Goal: Task Accomplishment & Management: Use online tool/utility

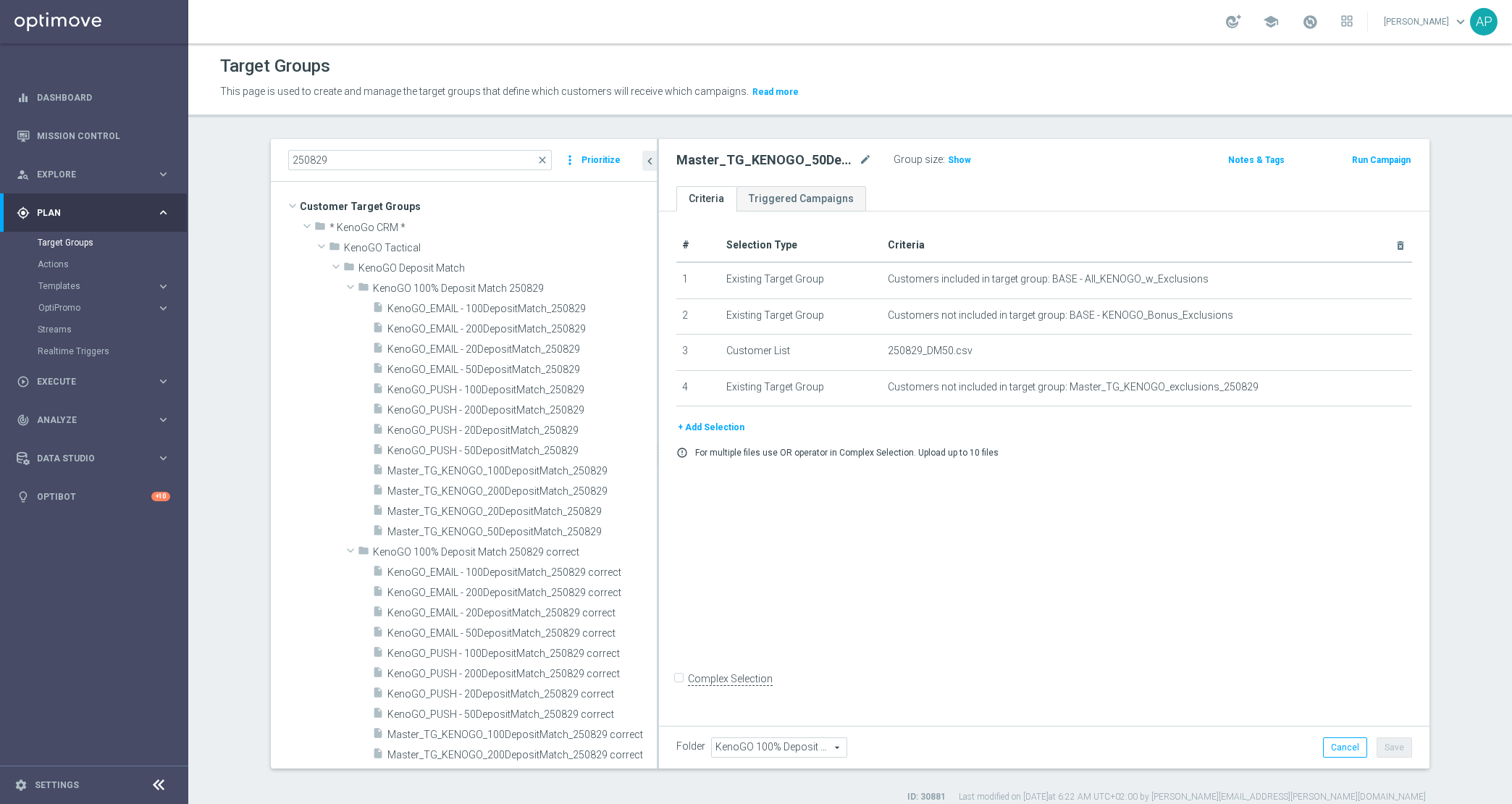
scroll to position [102, 0]
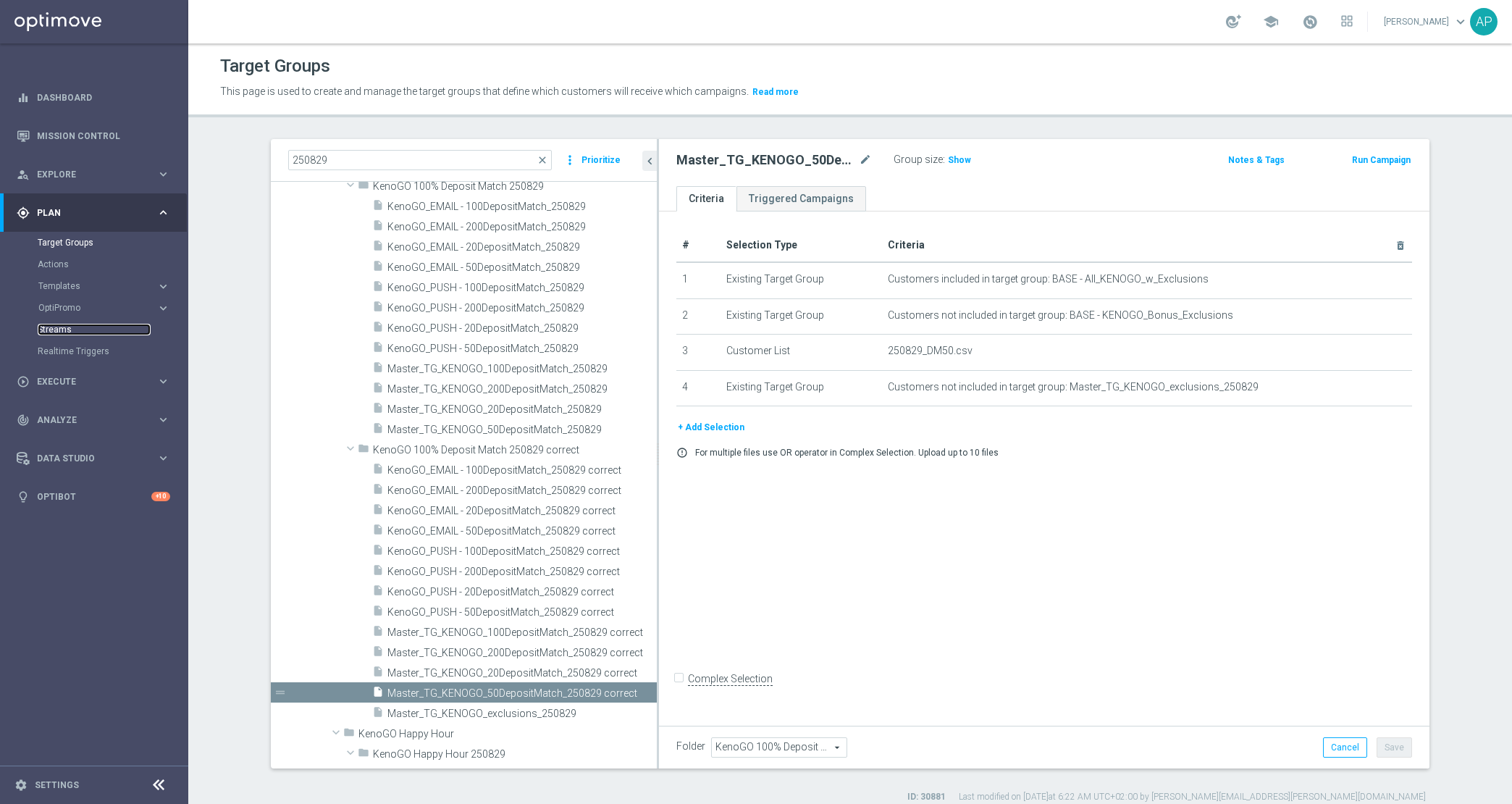
click at [69, 328] on link "Streams" at bounding box center [94, 329] width 113 height 12
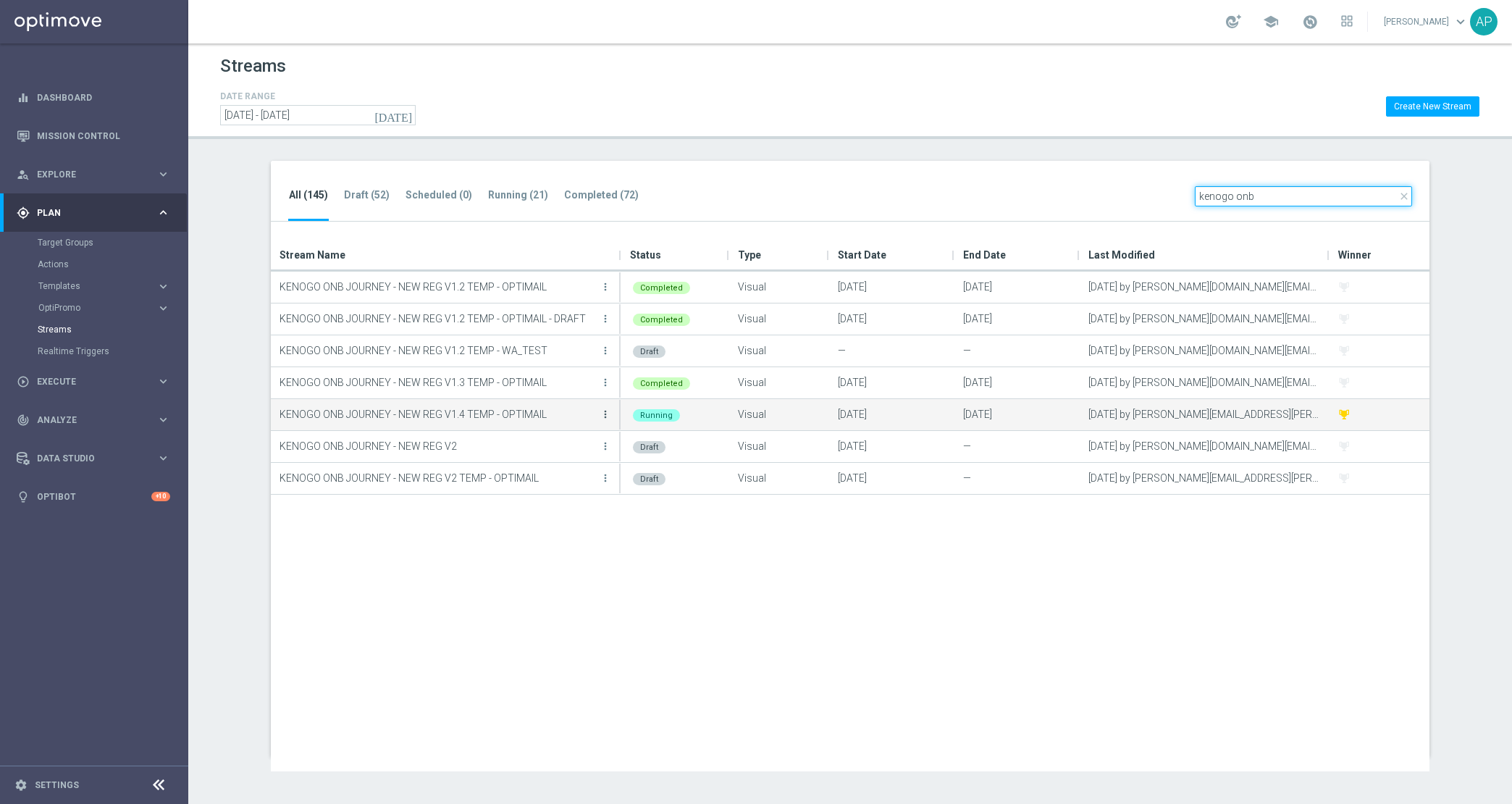
type input "kenogo onb"
click at [605, 415] on icon "more_vert" at bounding box center [605, 414] width 12 height 12
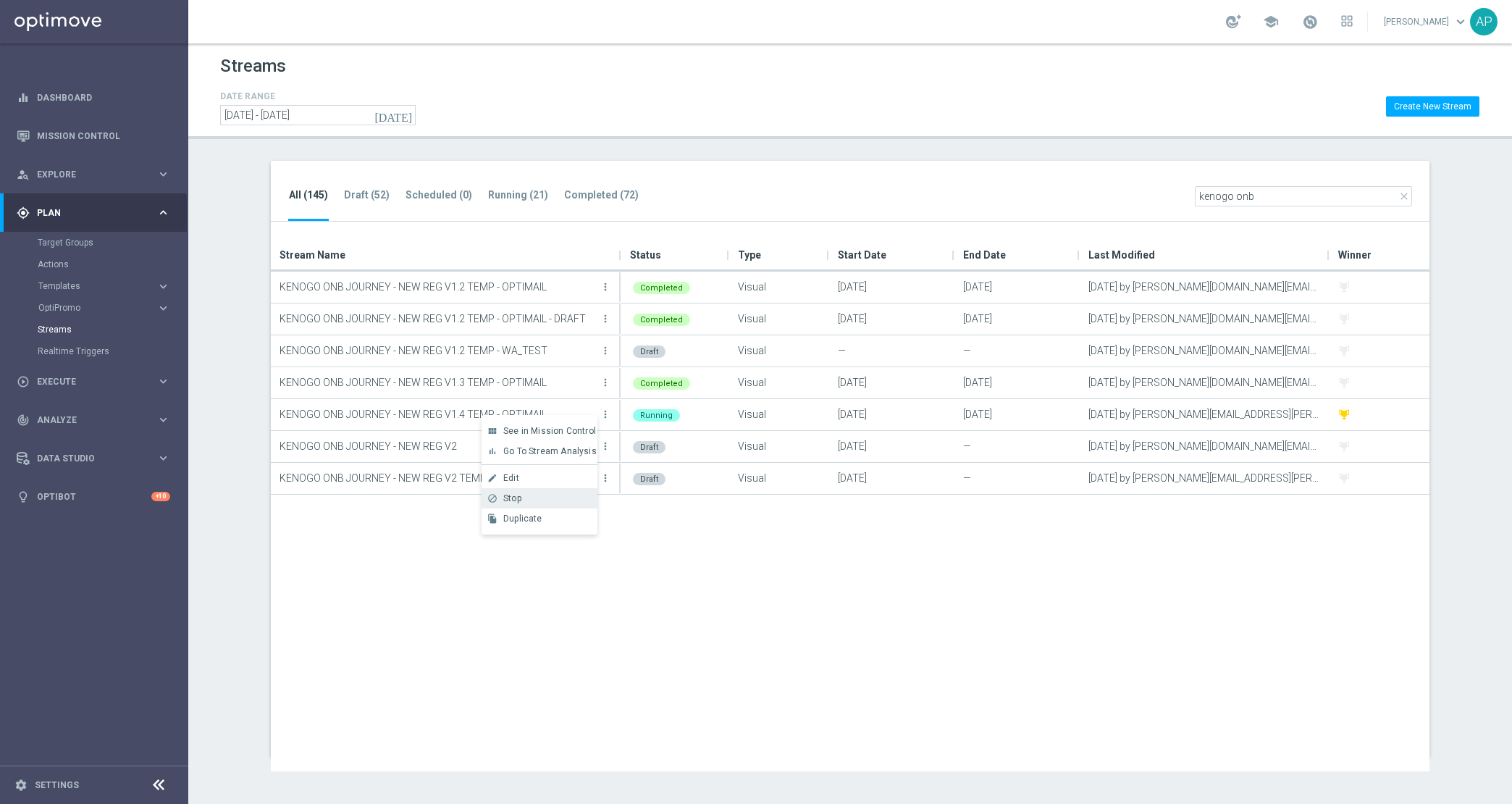
click at [550, 491] on div "block Stop" at bounding box center [539, 498] width 116 height 21
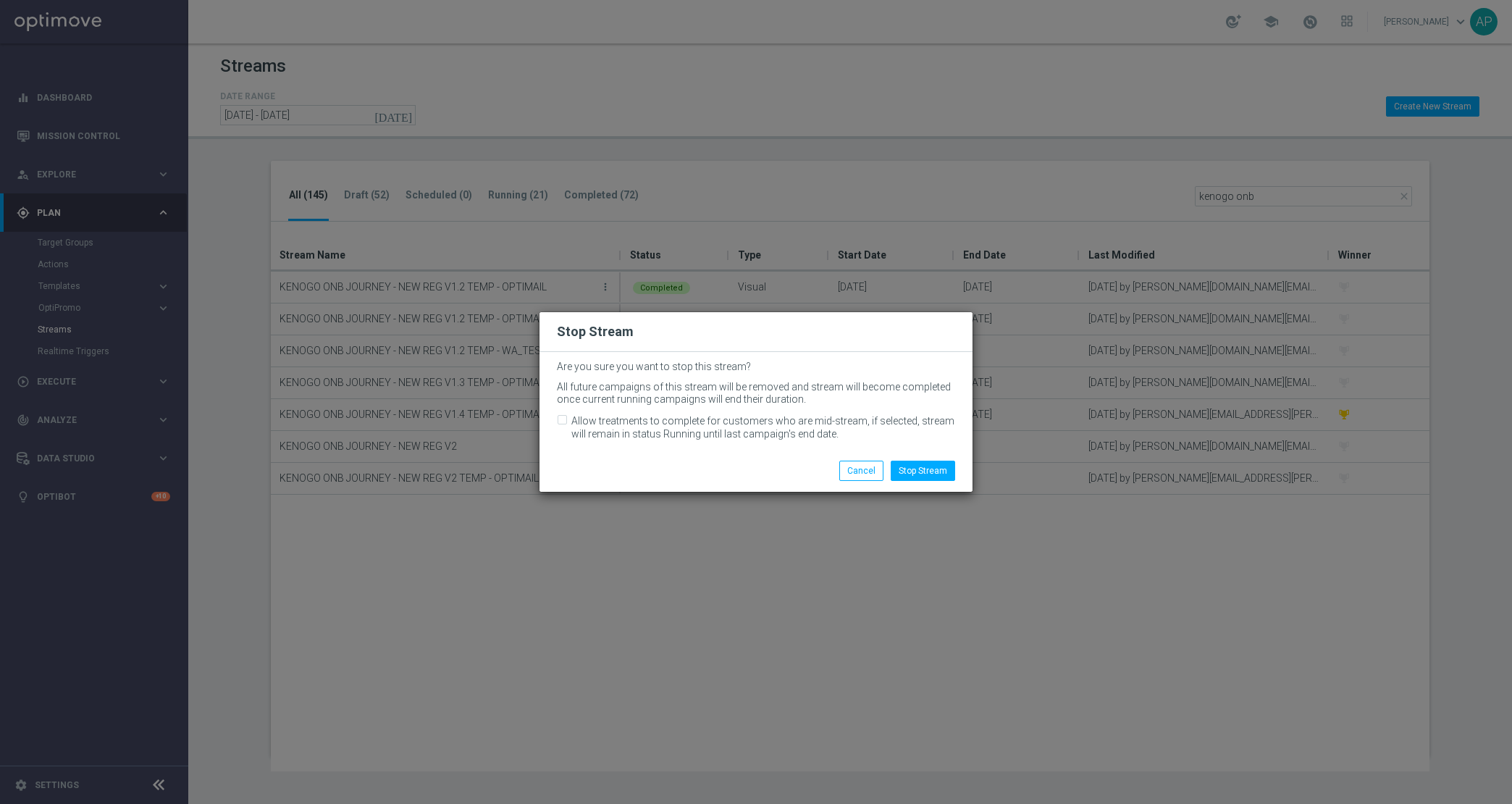
click at [720, 426] on label "Allow treatments to complete for customers who are mid-stream, if selected, str…" at bounding box center [763, 428] width 384 height 26
click at [567, 426] on input "Allow treatments to complete for customers who are mid-stream, if selected, str…" at bounding box center [561, 421] width 9 height 9
checkbox input "true"
click at [945, 464] on button "Stop Stream" at bounding box center [923, 471] width 65 height 21
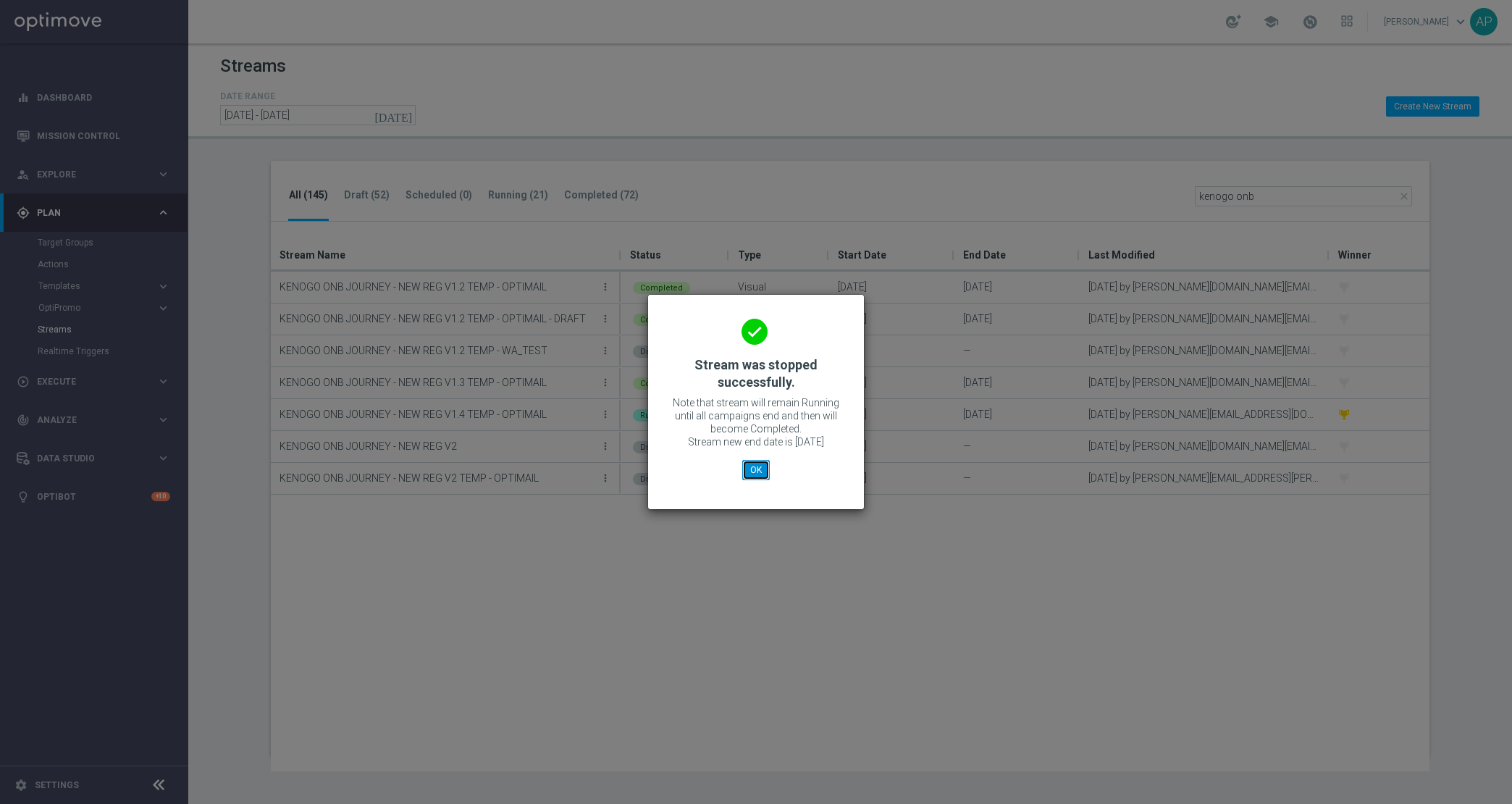
click at [749, 470] on button "OK" at bounding box center [755, 470] width 27 height 21
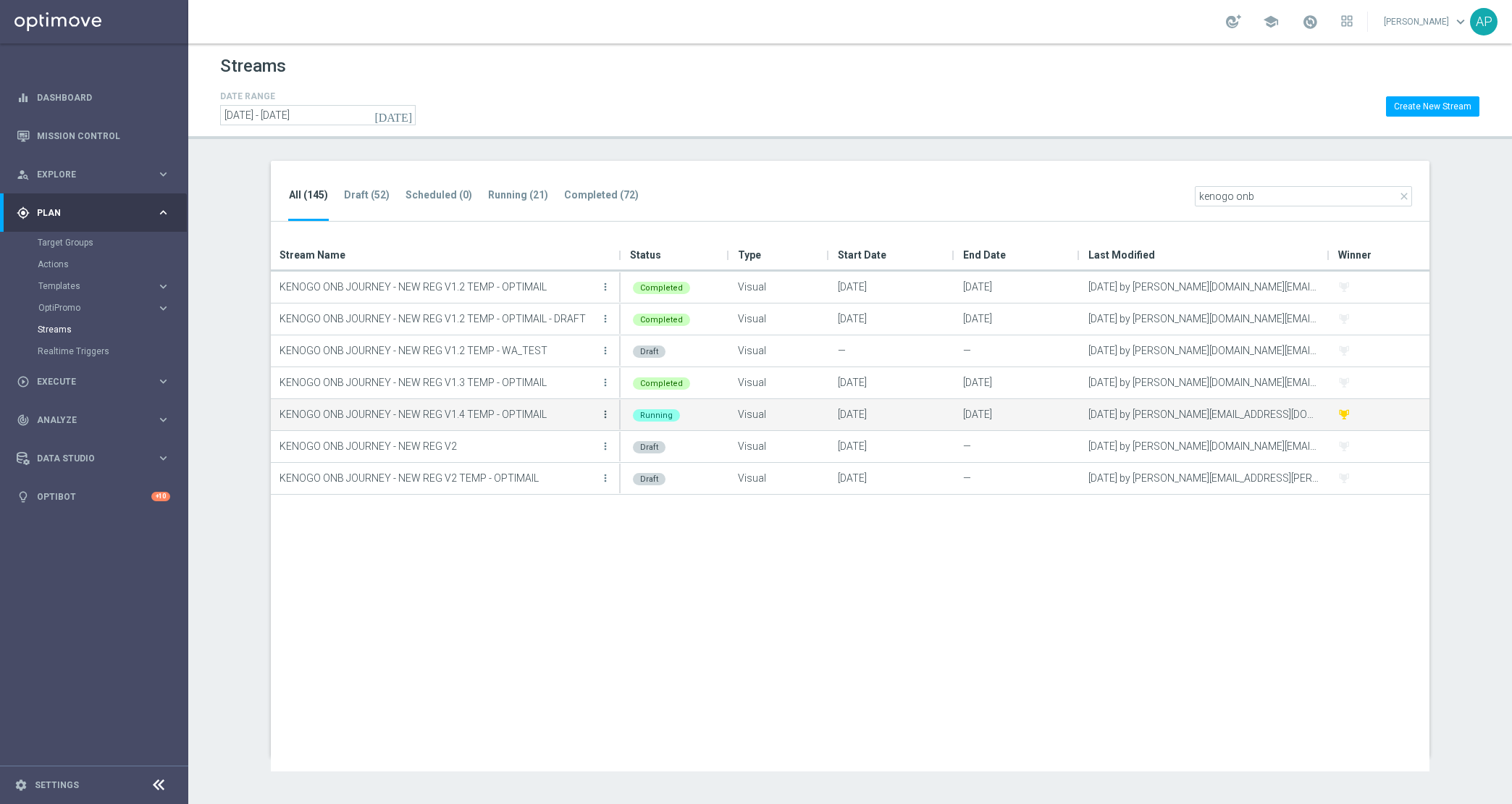
click at [608, 415] on icon "more_vert" at bounding box center [605, 414] width 12 height 12
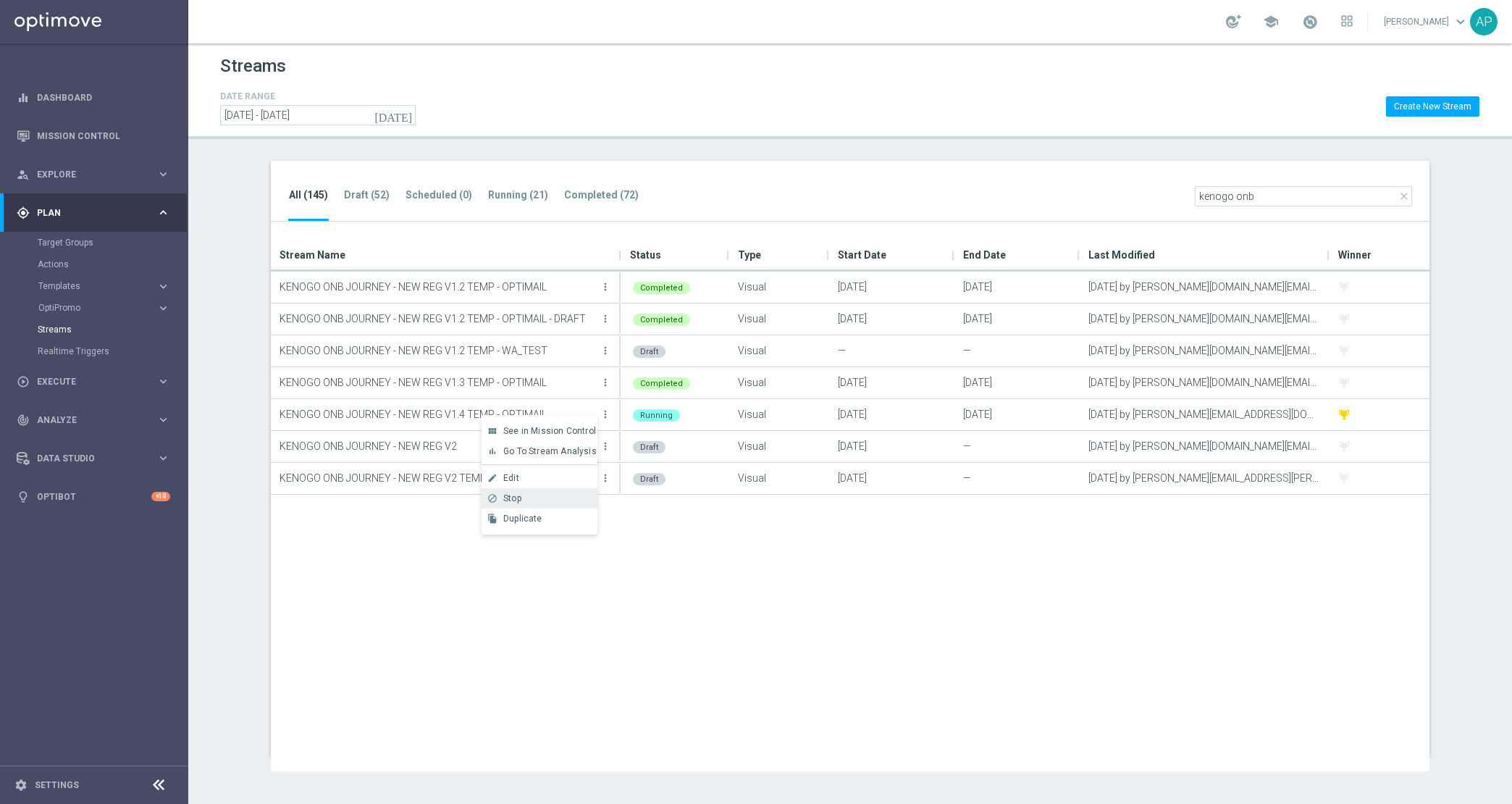
drag, startPoint x: 578, startPoint y: 431, endPoint x: 560, endPoint y: 501, distance: 72.3
click at [560, 501] on div "view_module See in Mission Control bar_chart Go To Stream Analysis create Edit" at bounding box center [539, 475] width 116 height 119
click at [557, 500] on div "Stop" at bounding box center [547, 498] width 88 height 10
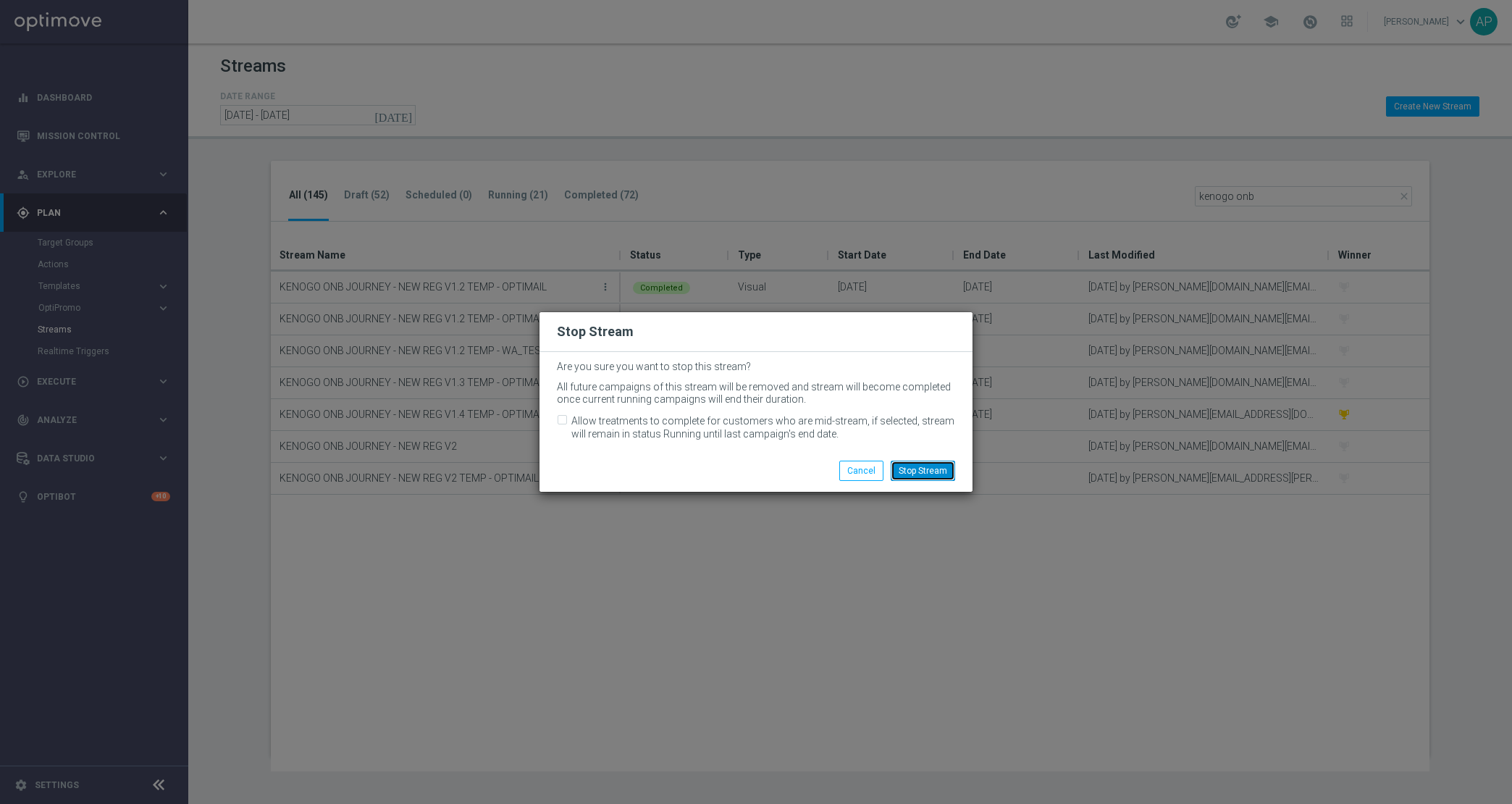
click at [928, 464] on button "Stop Stream" at bounding box center [923, 471] width 65 height 21
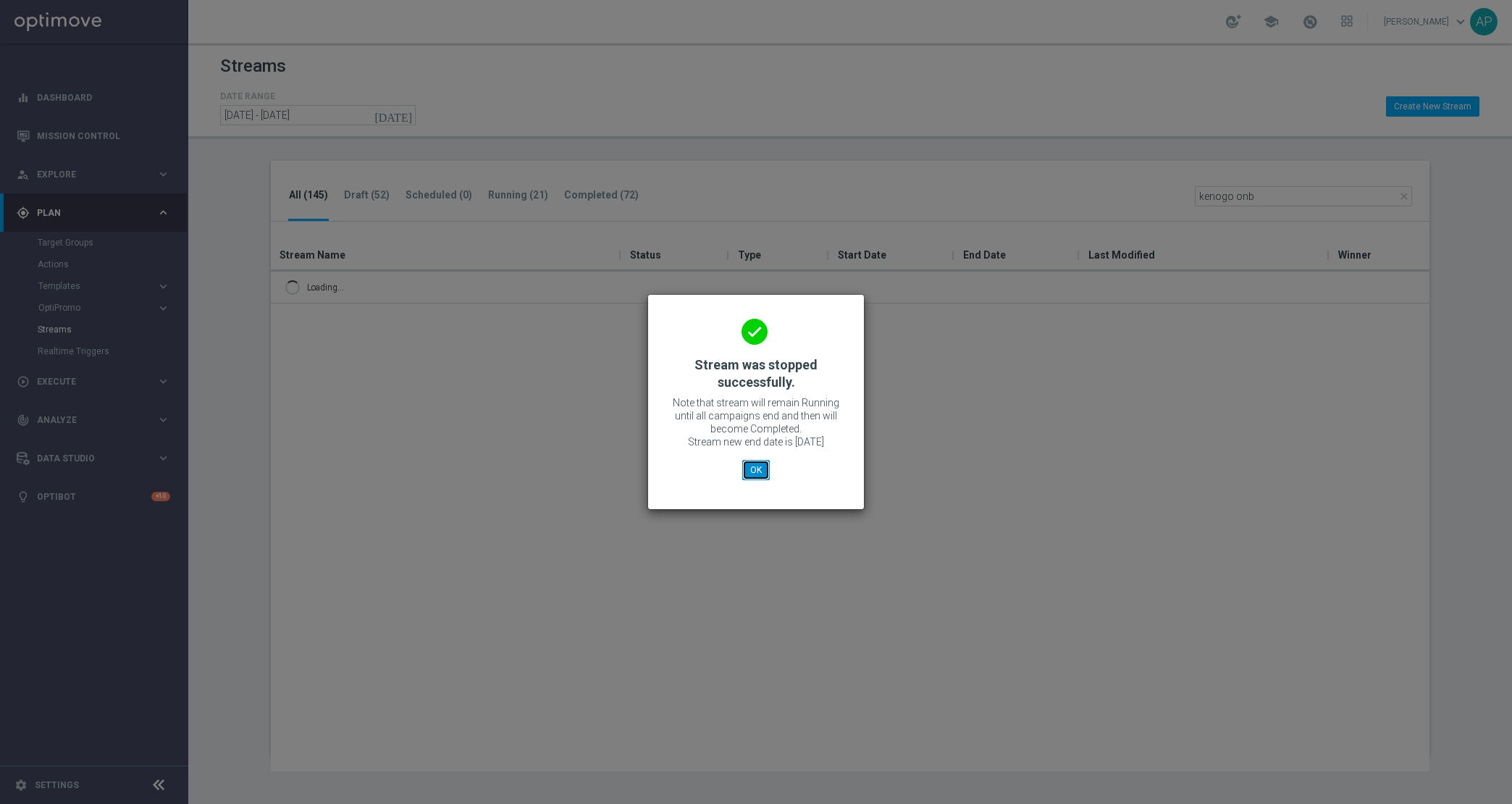
click at [758, 475] on button "OK" at bounding box center [755, 470] width 27 height 21
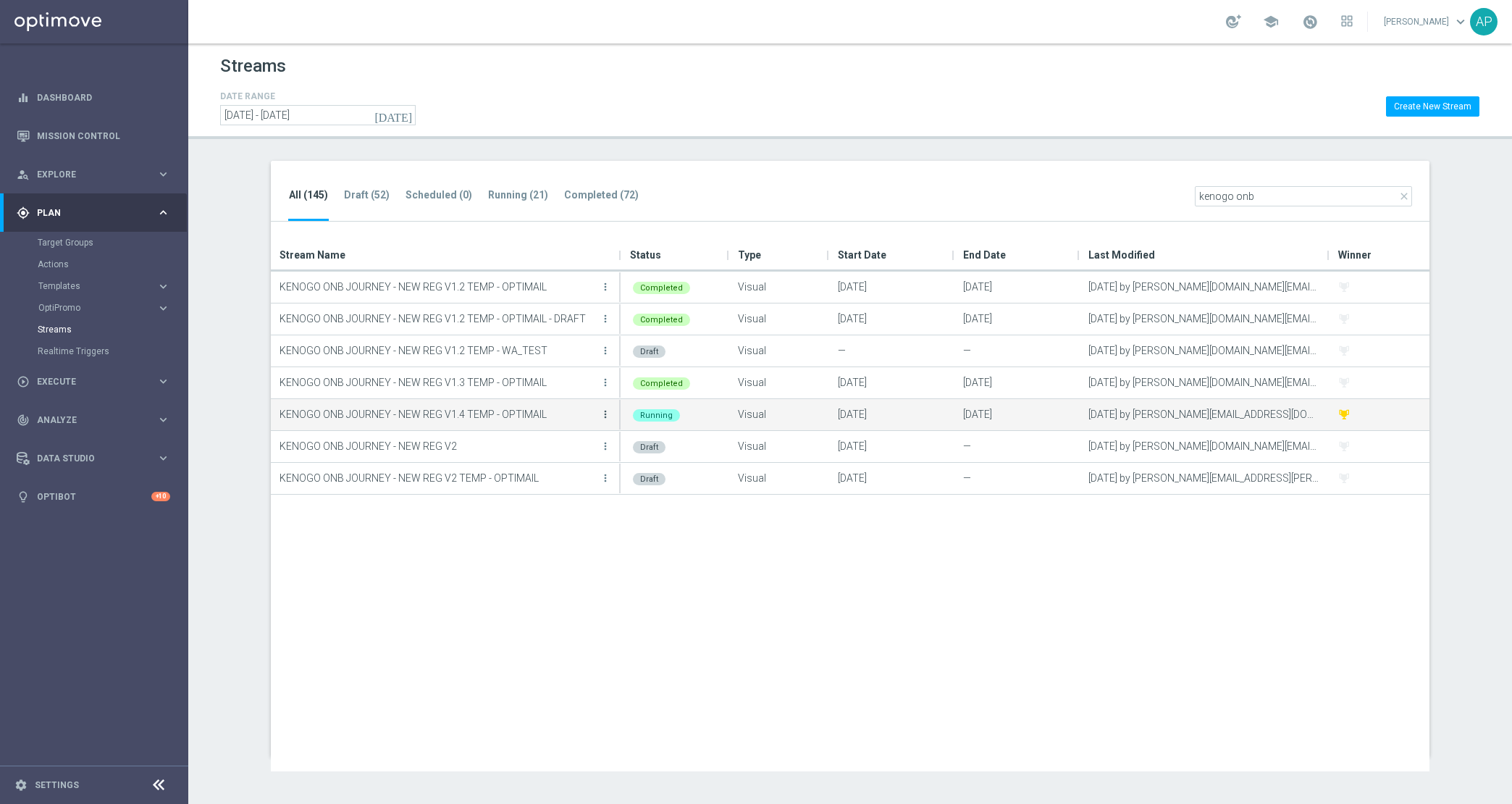
click at [609, 413] on icon "more_vert" at bounding box center [605, 414] width 12 height 12
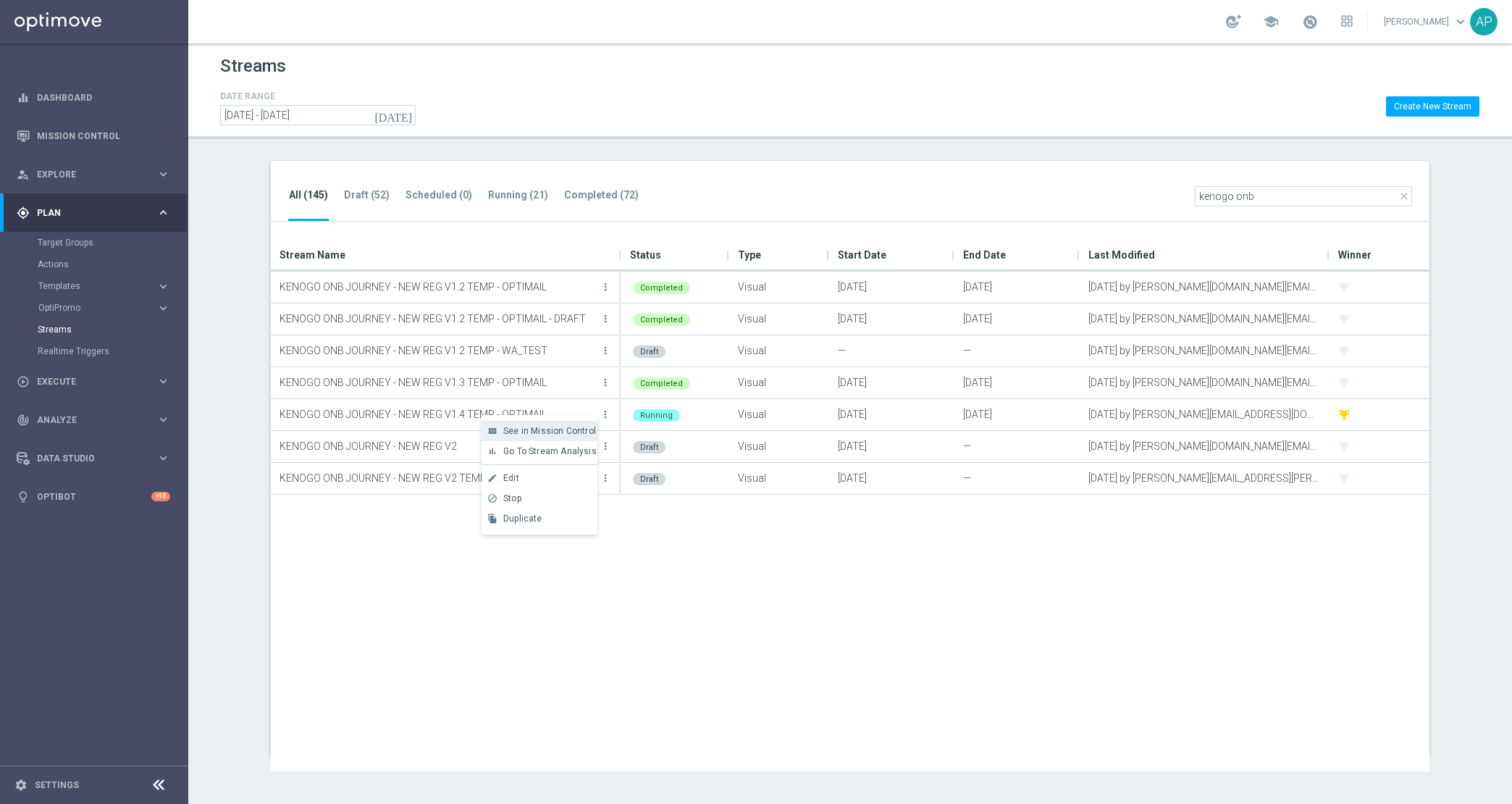
click at [578, 436] on div "view_module See in Mission Control" at bounding box center [539, 431] width 116 height 21
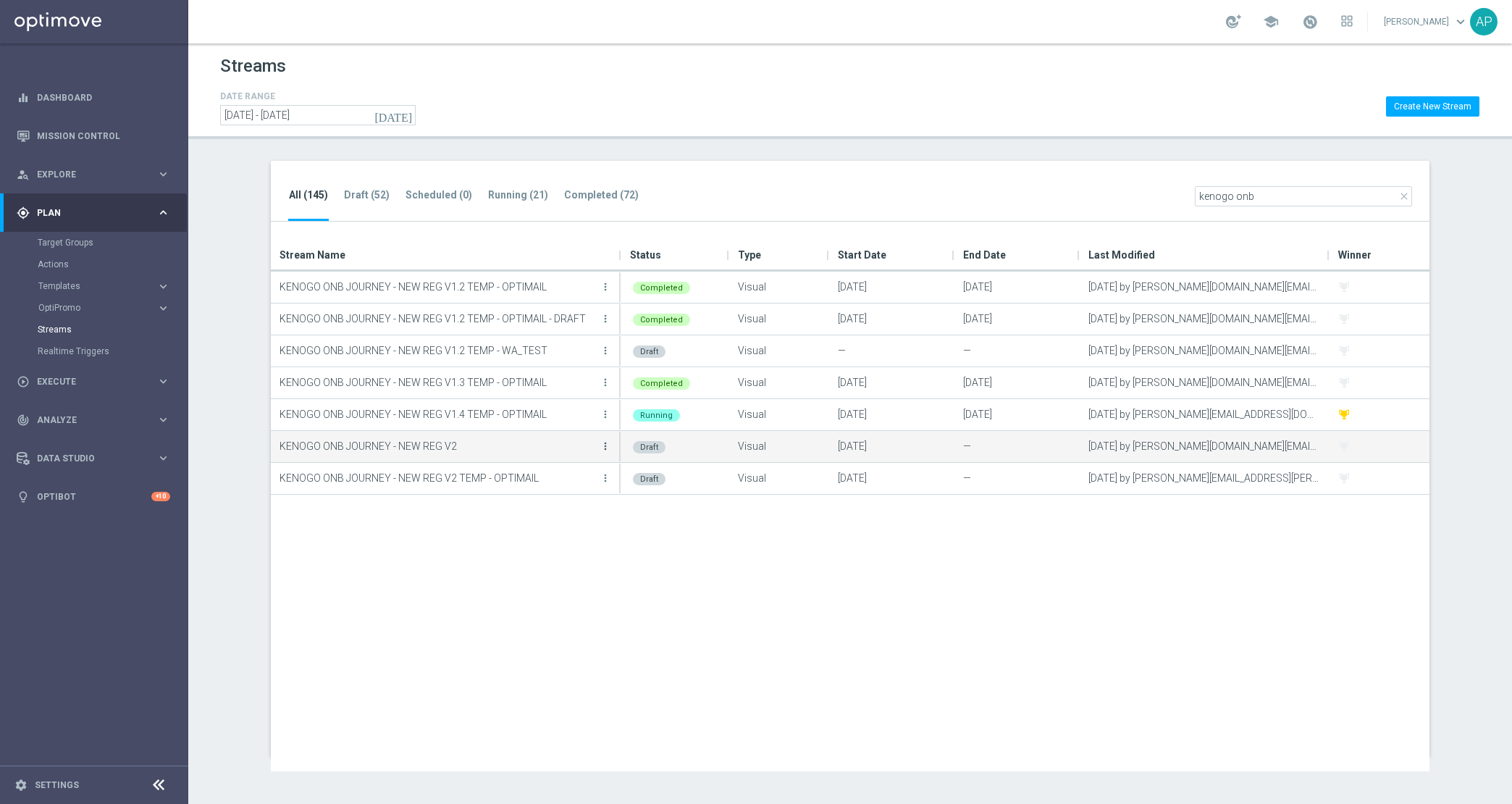
click at [602, 445] on icon "more_vert" at bounding box center [605, 446] width 12 height 12
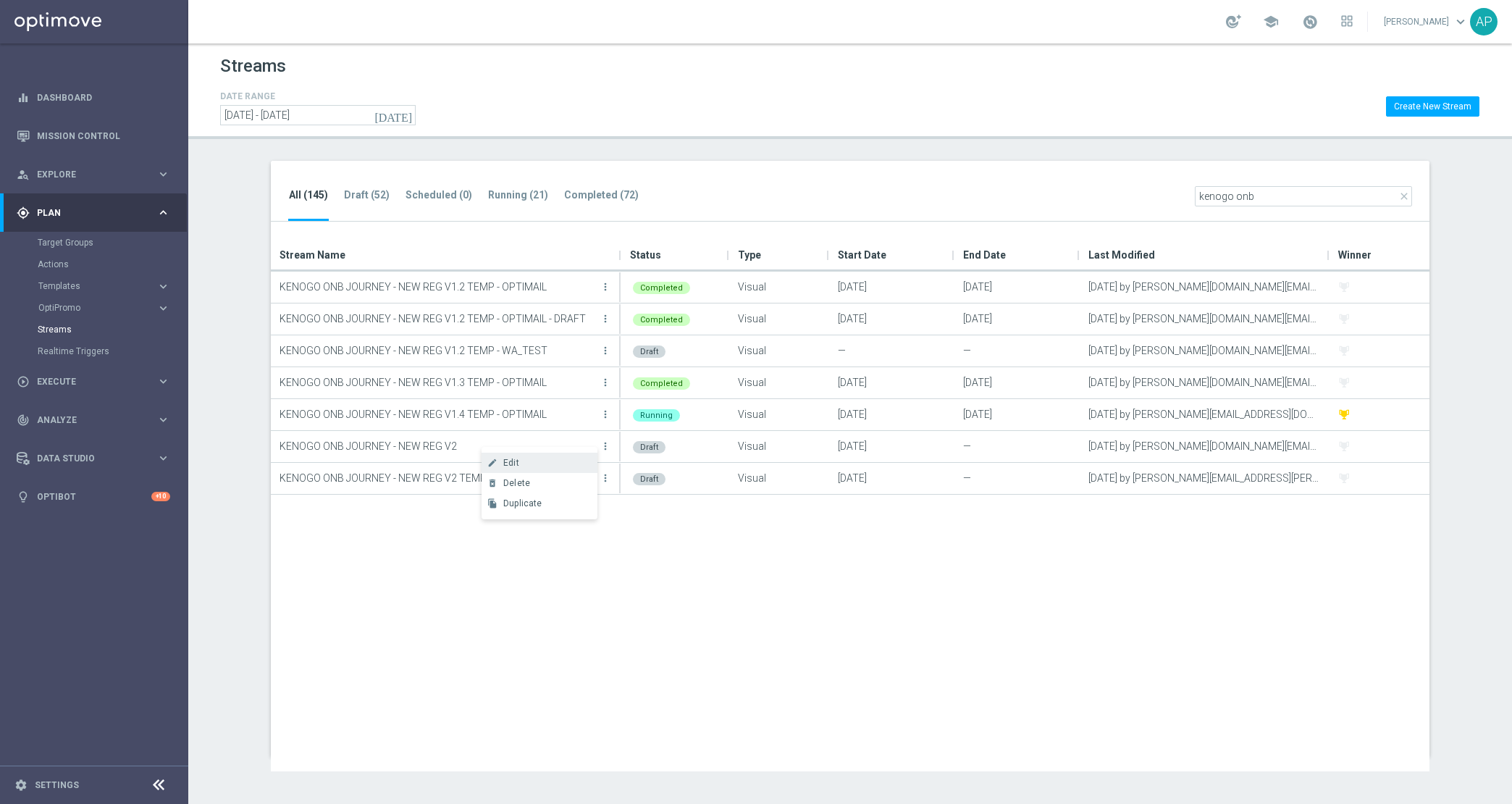
click at [560, 460] on div "Edit" at bounding box center [547, 462] width 88 height 10
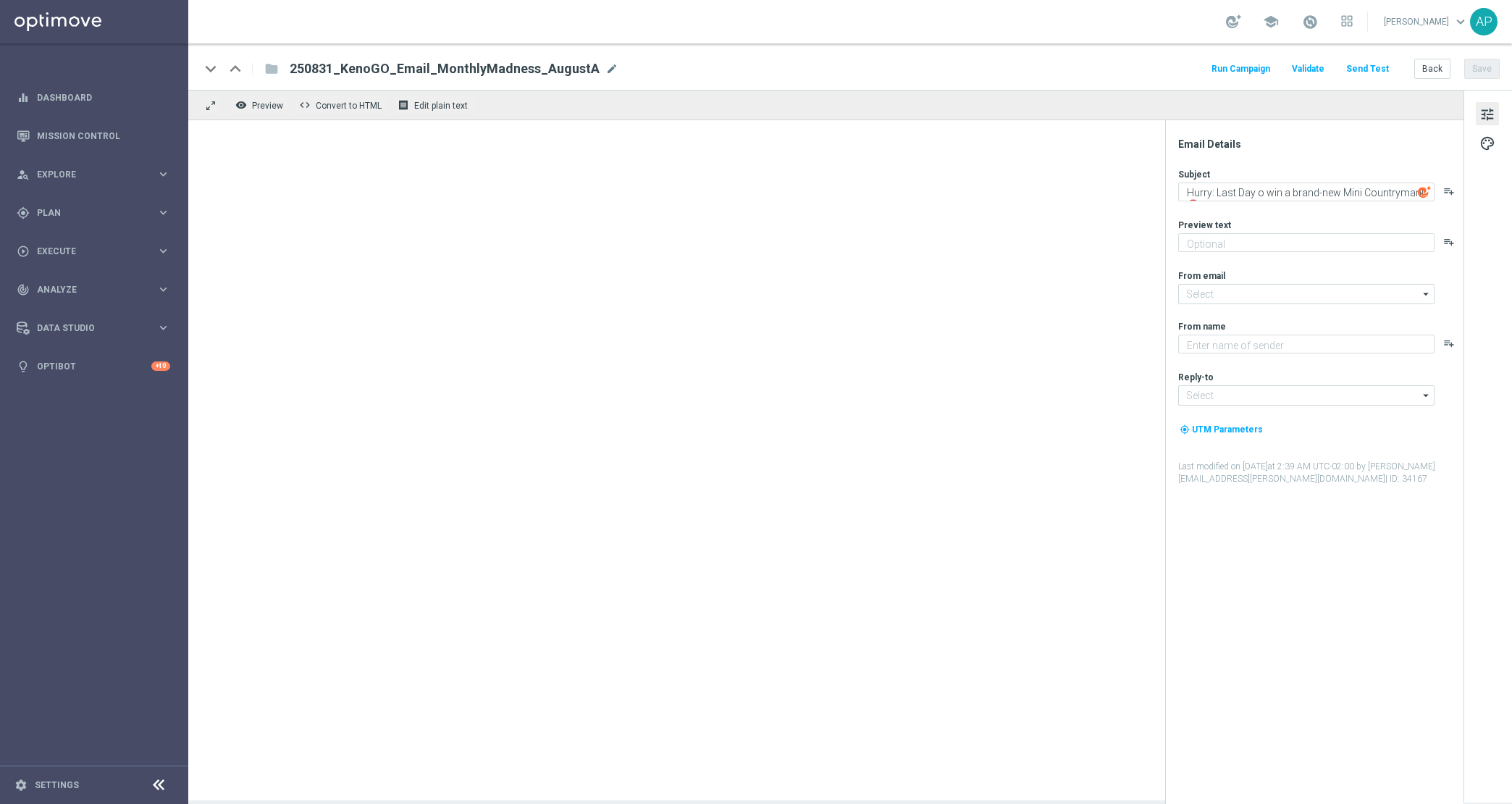
type textarea "Enter now - time's running out!"
type textarea "KenoGO"
type input "mail@crm.kenogo.com.au"
type input "support@kenogo.com.au"
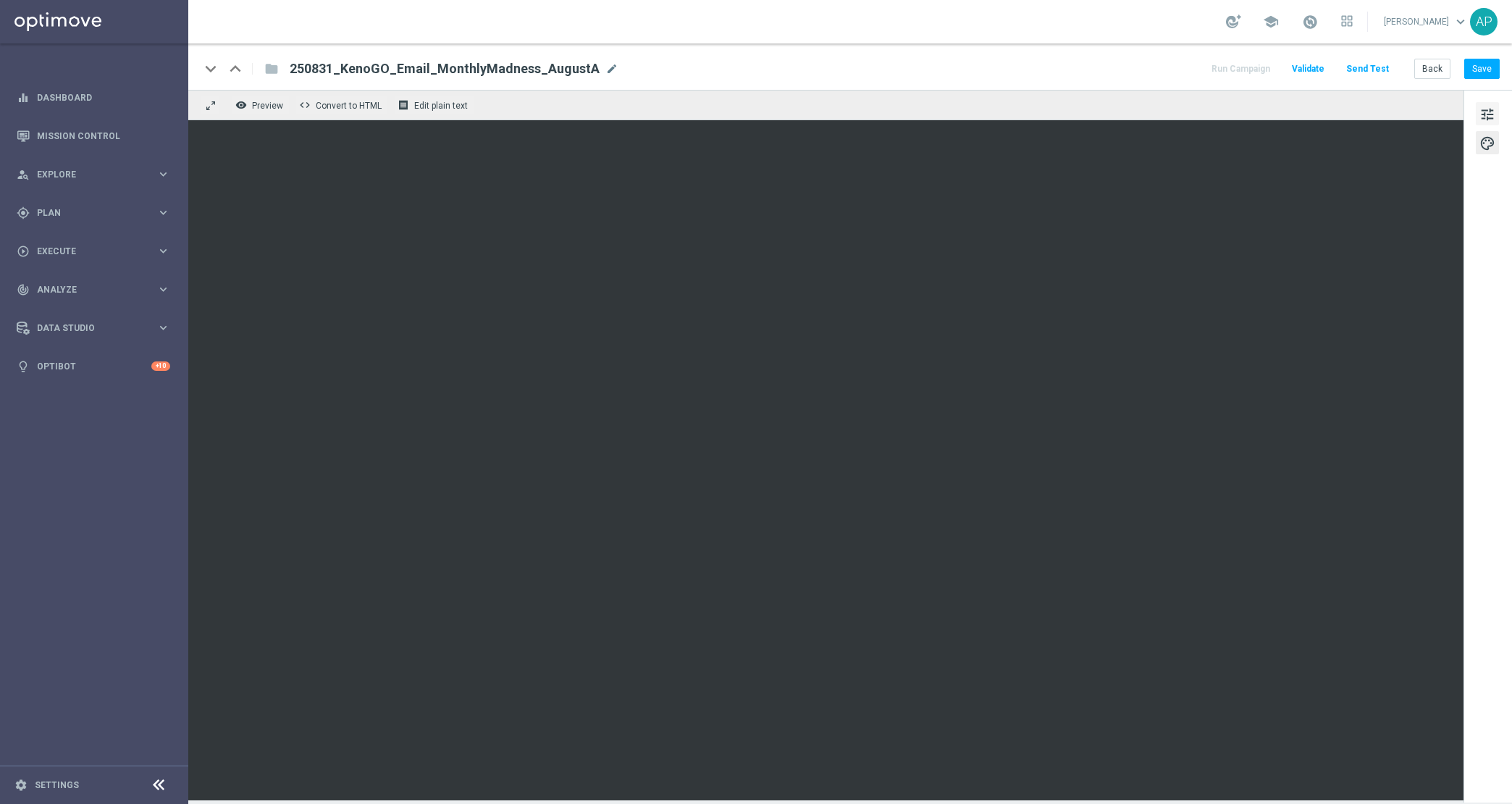
click at [1496, 117] on button "tune" at bounding box center [1487, 113] width 23 height 23
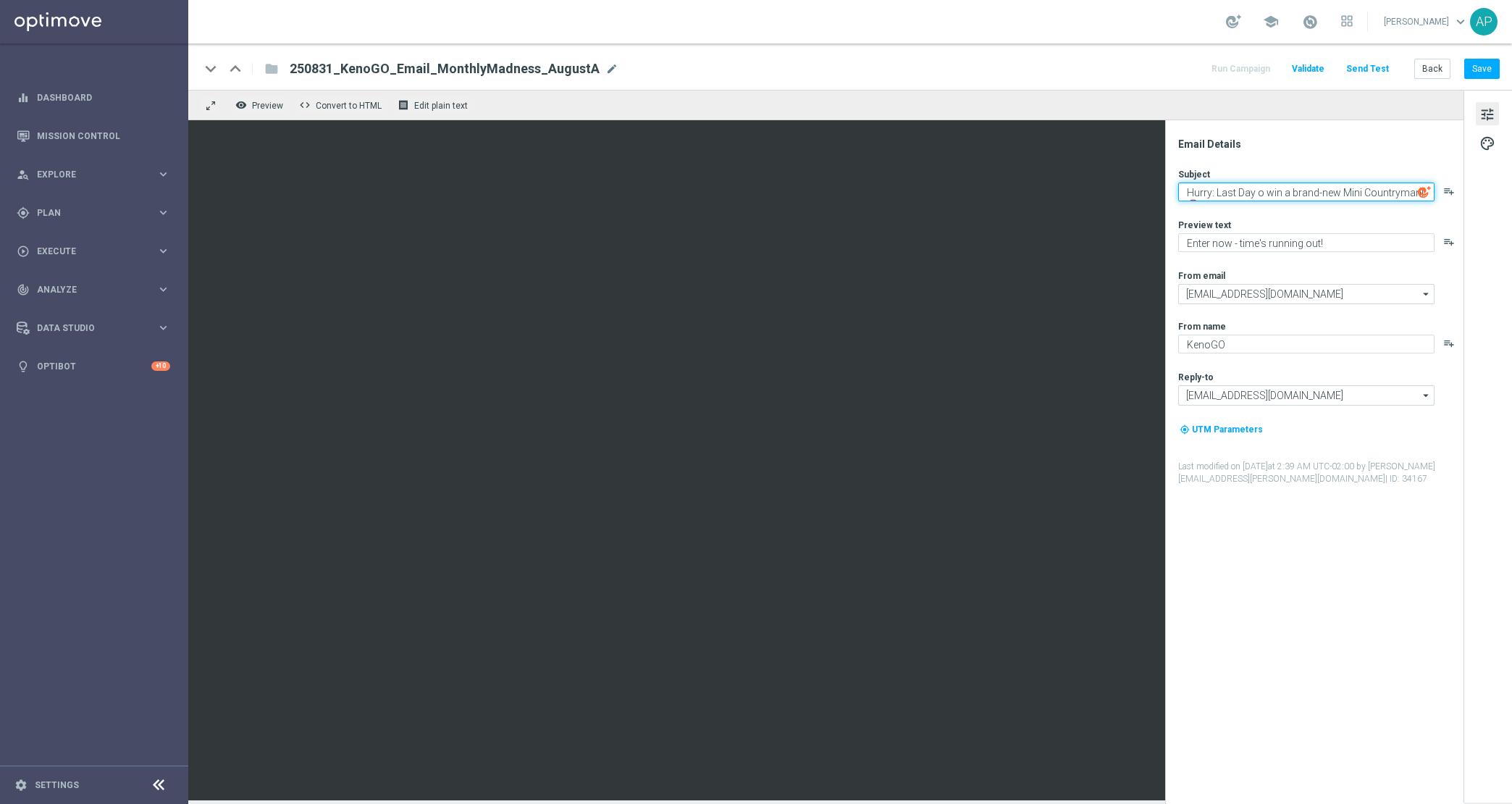
drag, startPoint x: 1256, startPoint y: 194, endPoint x: 1294, endPoint y: 180, distance: 40.5
click at [1257, 194] on textarea "Hurry: Last Day o win a brand-new Mini Countryman! 🚨" at bounding box center [1306, 192] width 256 height 19
drag, startPoint x: 1323, startPoint y: 193, endPoint x: 1475, endPoint y: 191, distance: 152.0
click at [1475, 191] on div "Email Details Subject Hurry: Last Day to win a brand-new Mini Countryman! 🚨 pla…" at bounding box center [1487, 445] width 49 height 711
click at [1486, 69] on button "Save" at bounding box center [1481, 69] width 36 height 21
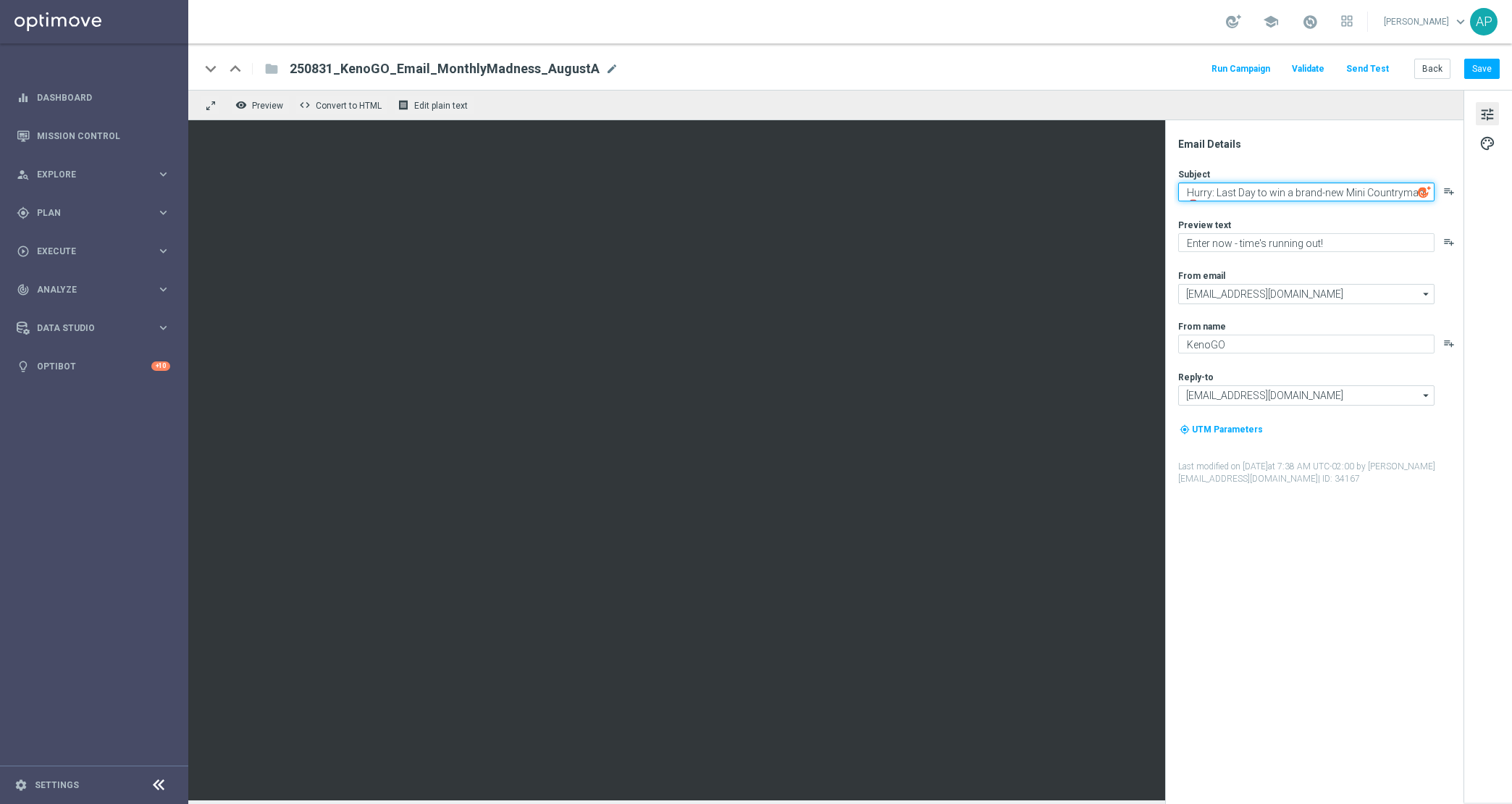
drag, startPoint x: 1246, startPoint y: 190, endPoint x: 1282, endPoint y: 171, distance: 40.7
click at [1246, 189] on textarea "Hurry: Last Day to win a brand-new Mini Countryman! 🚨" at bounding box center [1306, 192] width 256 height 19
type textarea "Hurry: last day to win a brand-new Mini Countryman! 🚨"
click at [1481, 66] on button "Save" at bounding box center [1481, 69] width 36 height 21
click at [1477, 69] on button "Save" at bounding box center [1481, 69] width 36 height 21
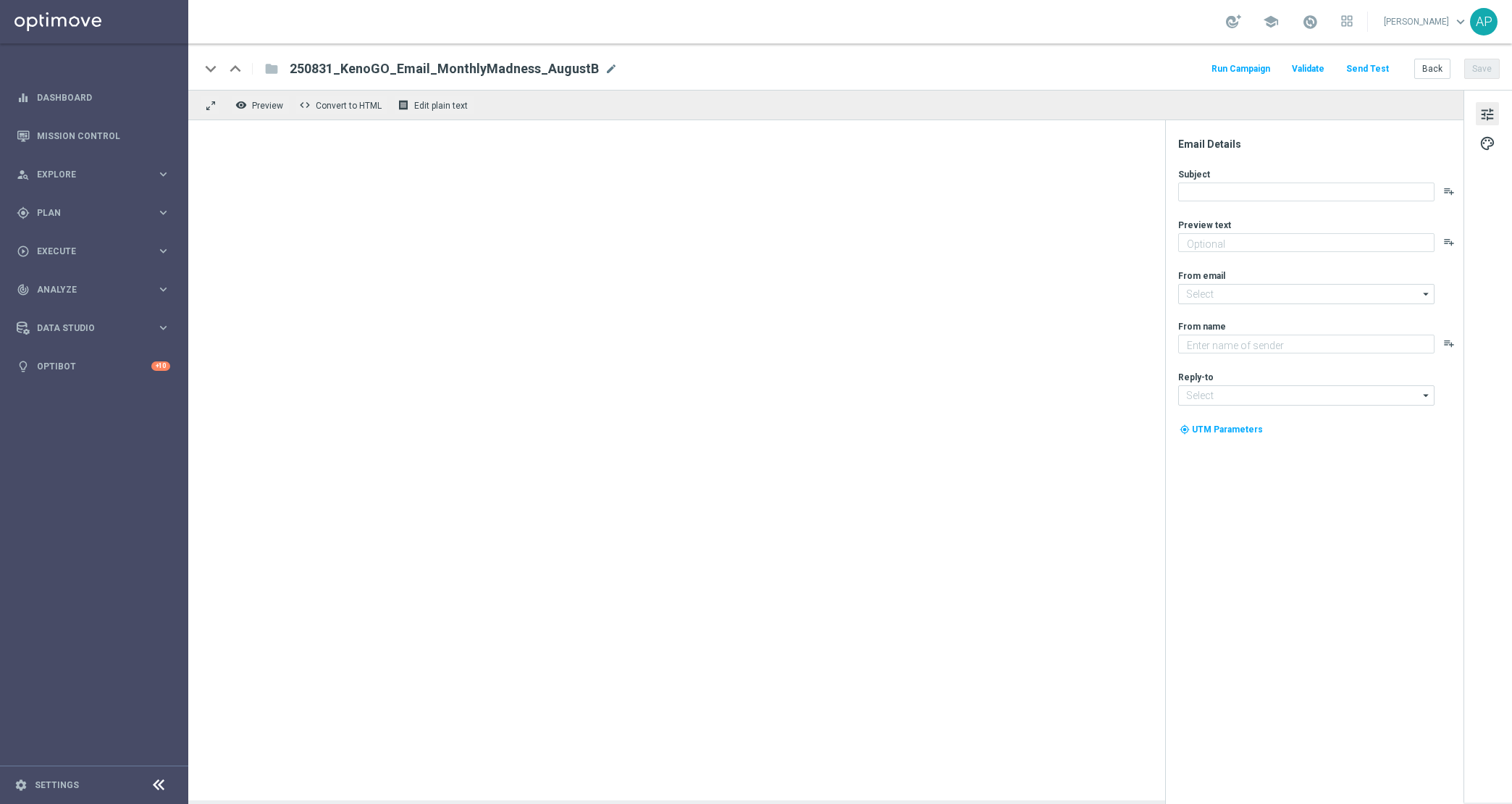
type textarea "Enter now - time's running out!"
type input "[EMAIL_ADDRESS][DOMAIN_NAME]"
type textarea "KenoGO"
type input "support@kenogo.com.au"
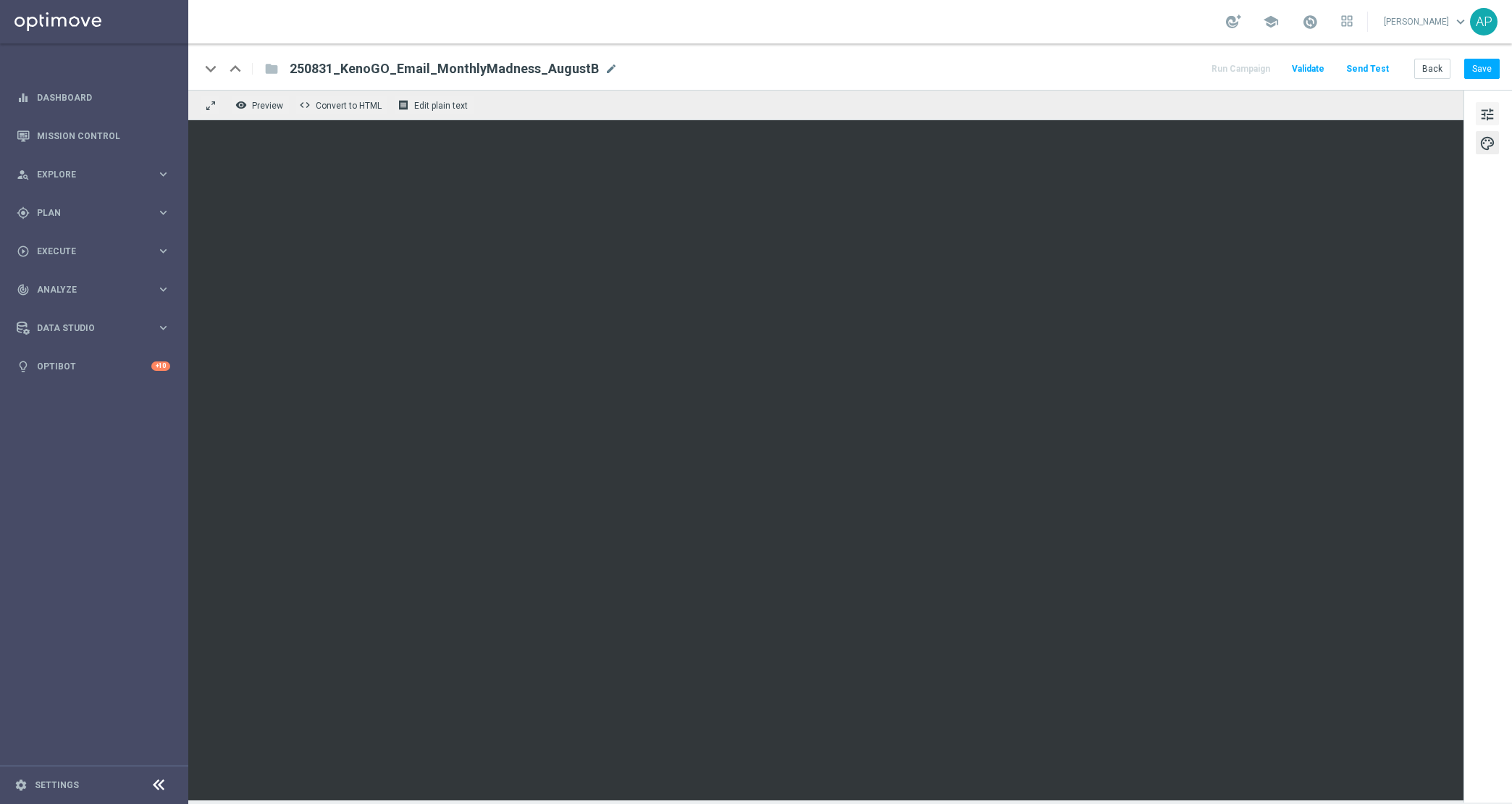
click at [1492, 115] on span "tune" at bounding box center [1487, 114] width 16 height 19
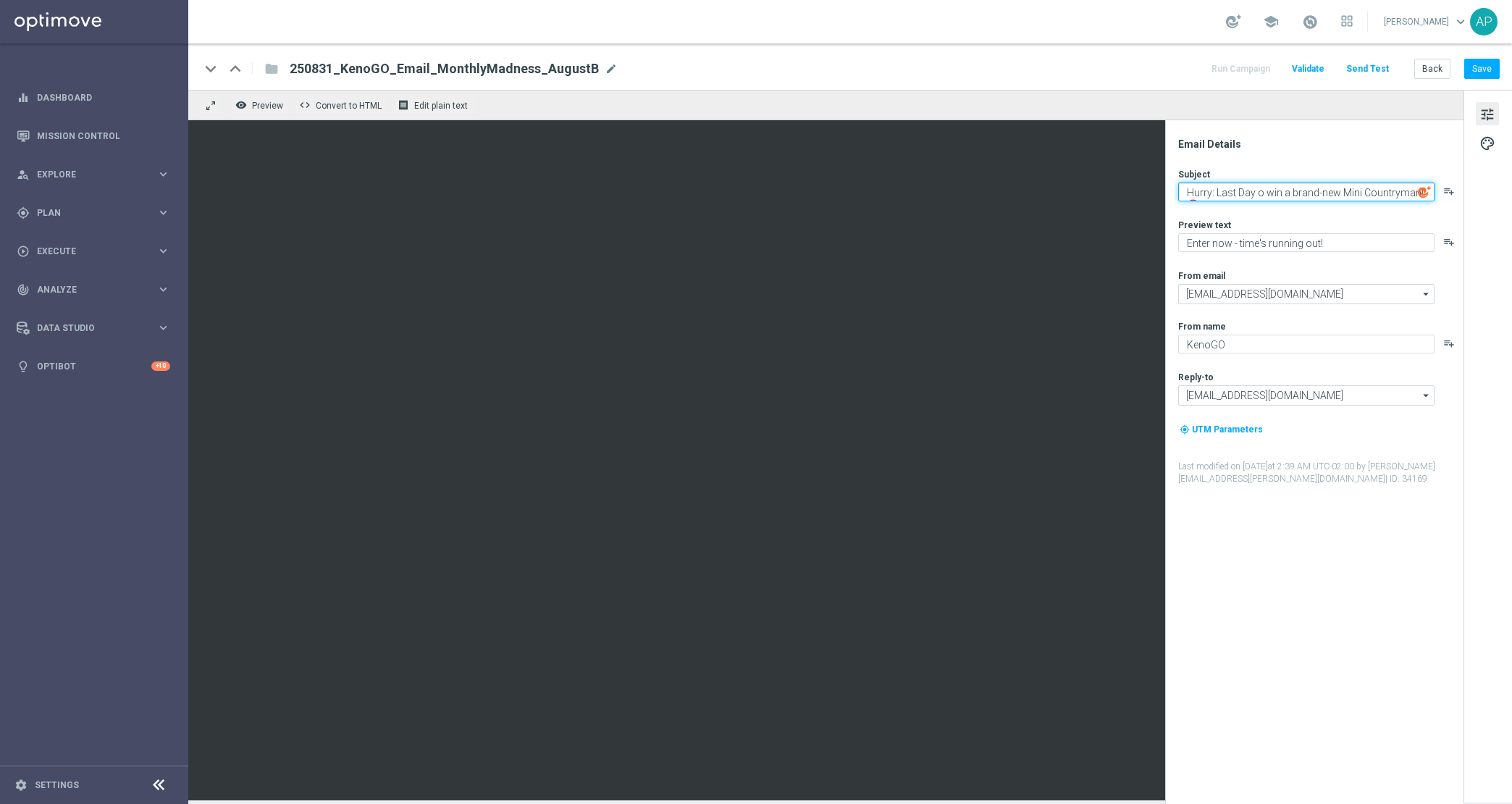
click at [1258, 193] on textarea "Hurry: Last Day o win a brand-new Mini Countryman! 🚨" at bounding box center [1306, 192] width 256 height 19
drag, startPoint x: 1246, startPoint y: 189, endPoint x: 1271, endPoint y: 181, distance: 26.2
click at [1246, 189] on textarea "Hurry: Last Day to win a brand-new Mini Countryman! 🚨" at bounding box center [1306, 192] width 256 height 19
click at [1221, 188] on textarea "Hurry: Last day to win a brand-new Mini Countryman! 🚨" at bounding box center [1306, 192] width 256 height 19
type textarea "Hurry: last day to win a brand-new Mini Countryman! 🚨"
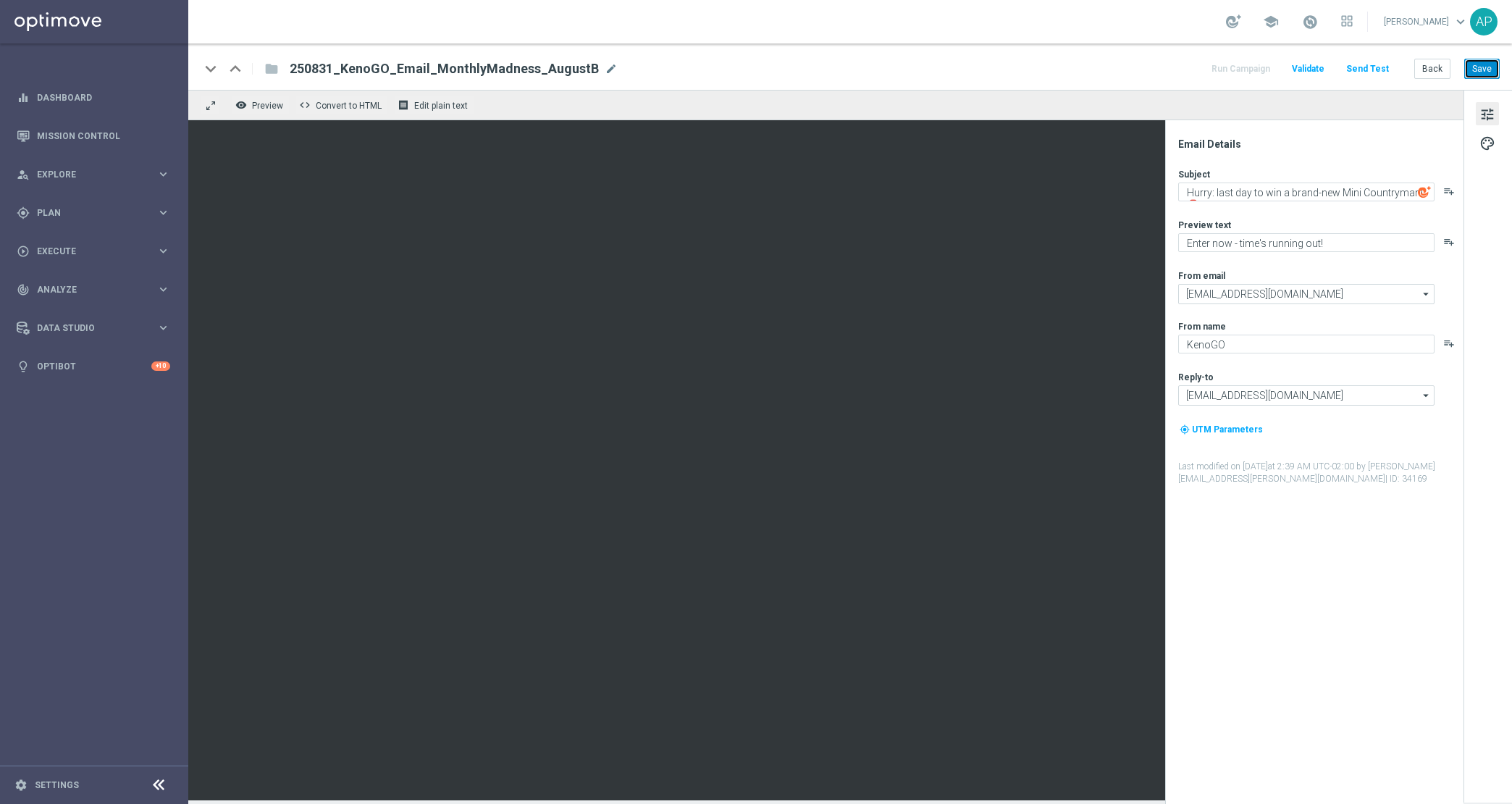
click at [1479, 69] on button "Save" at bounding box center [1481, 69] width 36 height 21
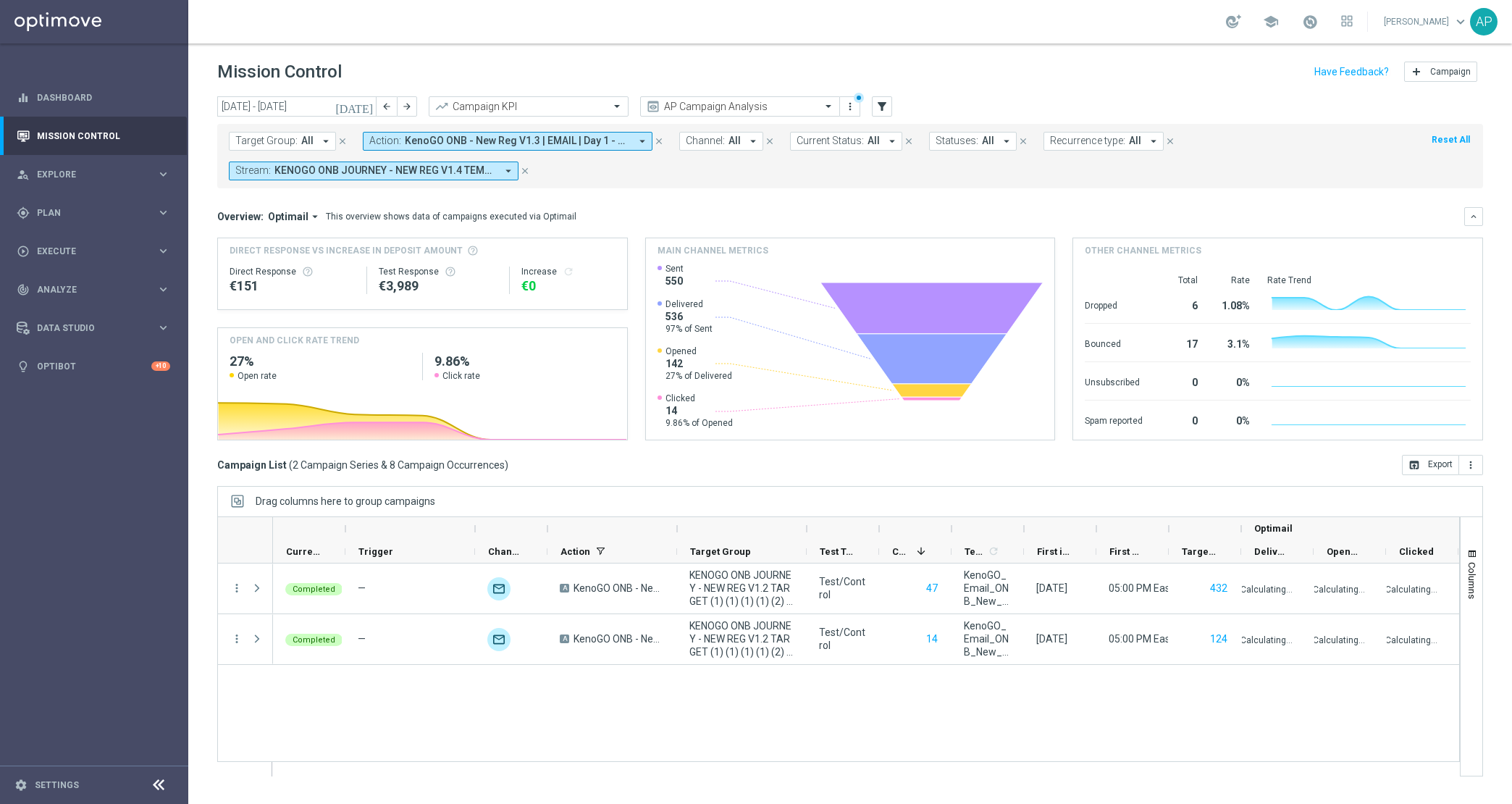
click at [533, 142] on span "KenoGO ONB - New Reg V1.3 | EMAIL | Day 1 - Spin 'n' GO + USPs, KenoGO ONB - Ne…" at bounding box center [517, 141] width 225 height 12
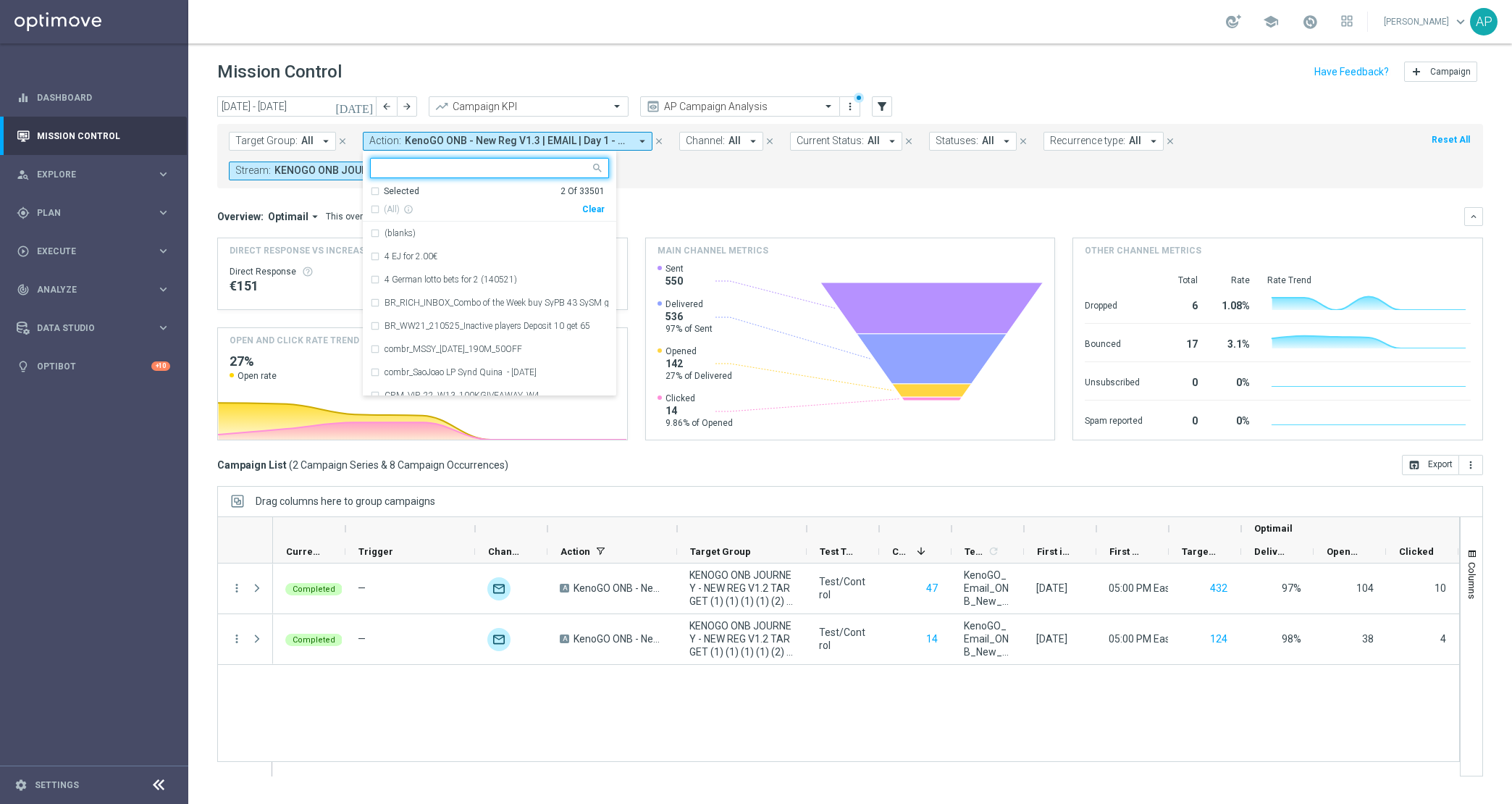
click at [0, 0] on div "Clear" at bounding box center [0, 0] width 0 height 0
click at [737, 207] on div "Overview: Optimail arrow_drop_down This overview shows data of campaigns execut…" at bounding box center [850, 216] width 1266 height 19
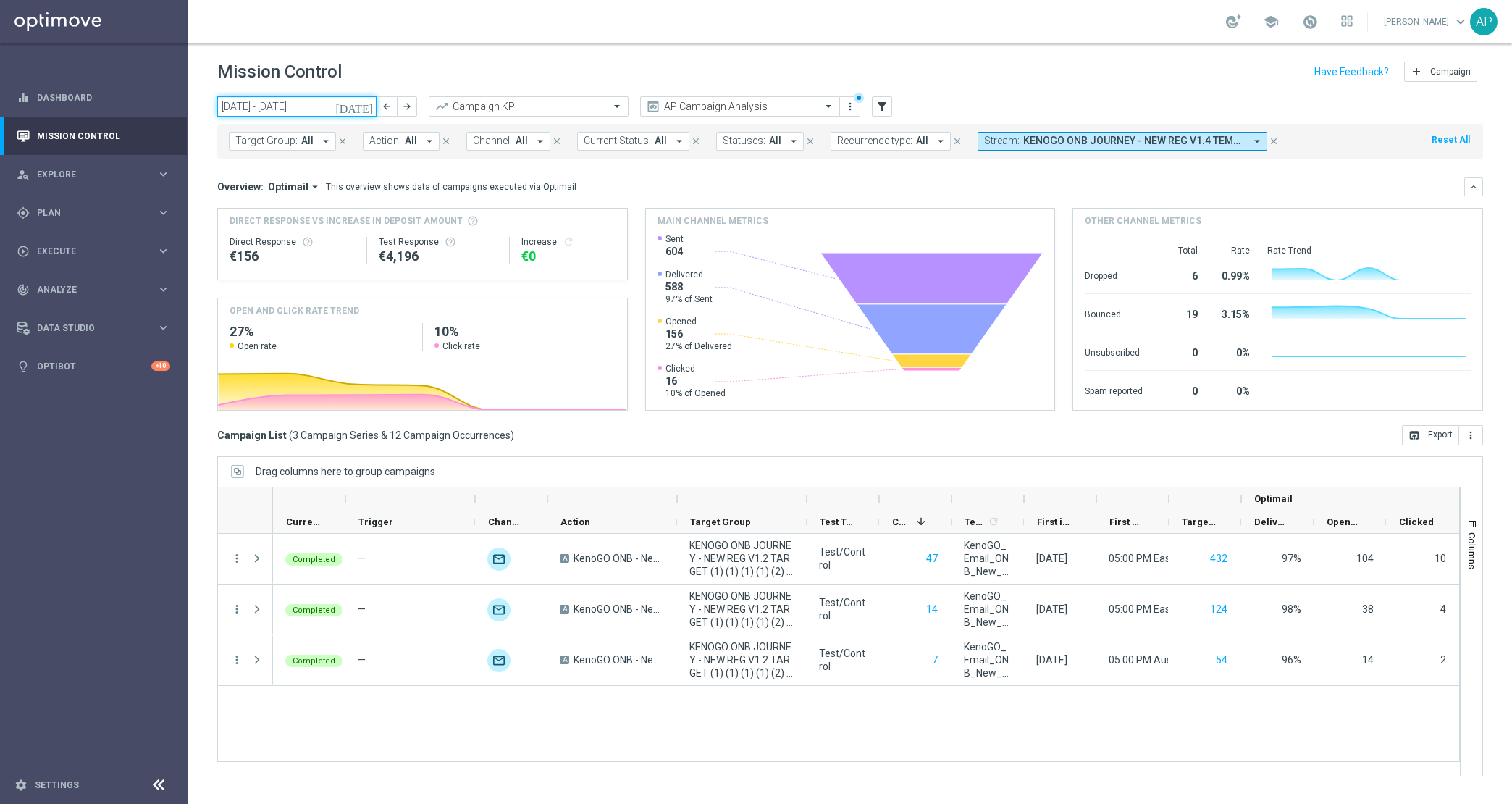
click at [270, 104] on input "25 Aug 2025 - 31 Aug 2025" at bounding box center [297, 106] width 160 height 21
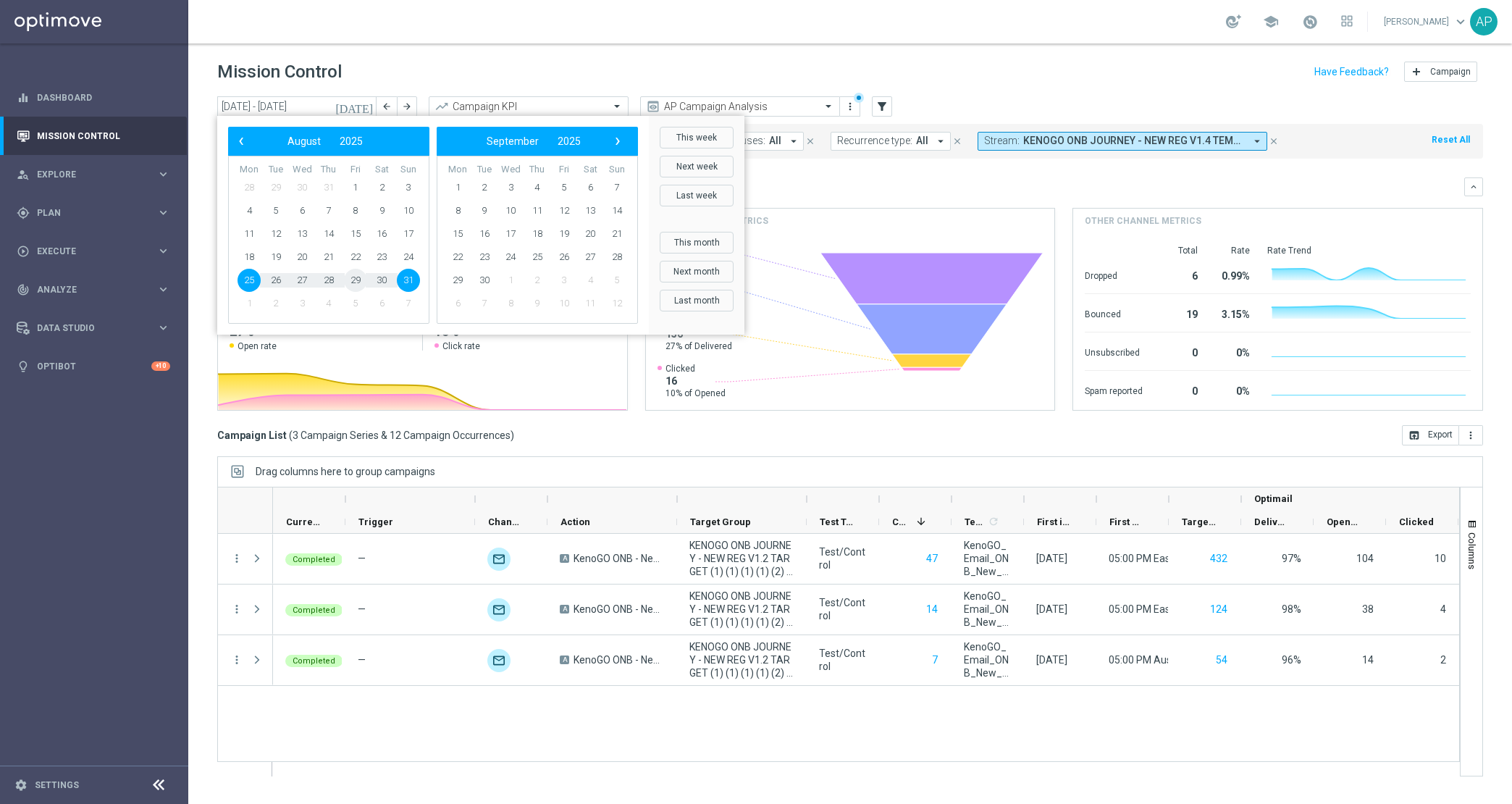
click at [352, 273] on span "29" at bounding box center [356, 280] width 23 height 23
click at [400, 277] on span "31" at bounding box center [409, 280] width 23 height 23
type input "29 Aug 2025 - 31 Aug 2025"
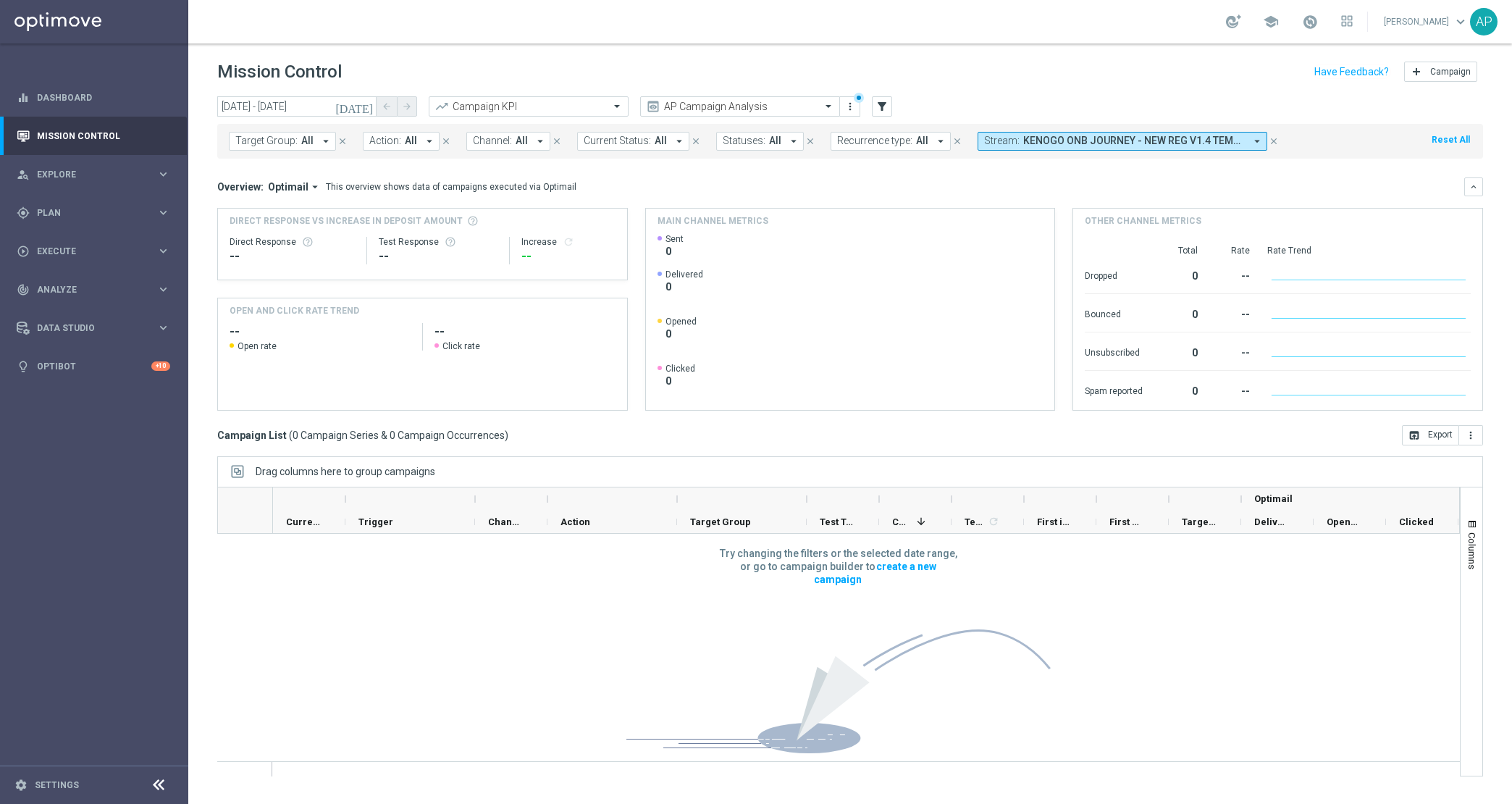
scroll to position [110, 0]
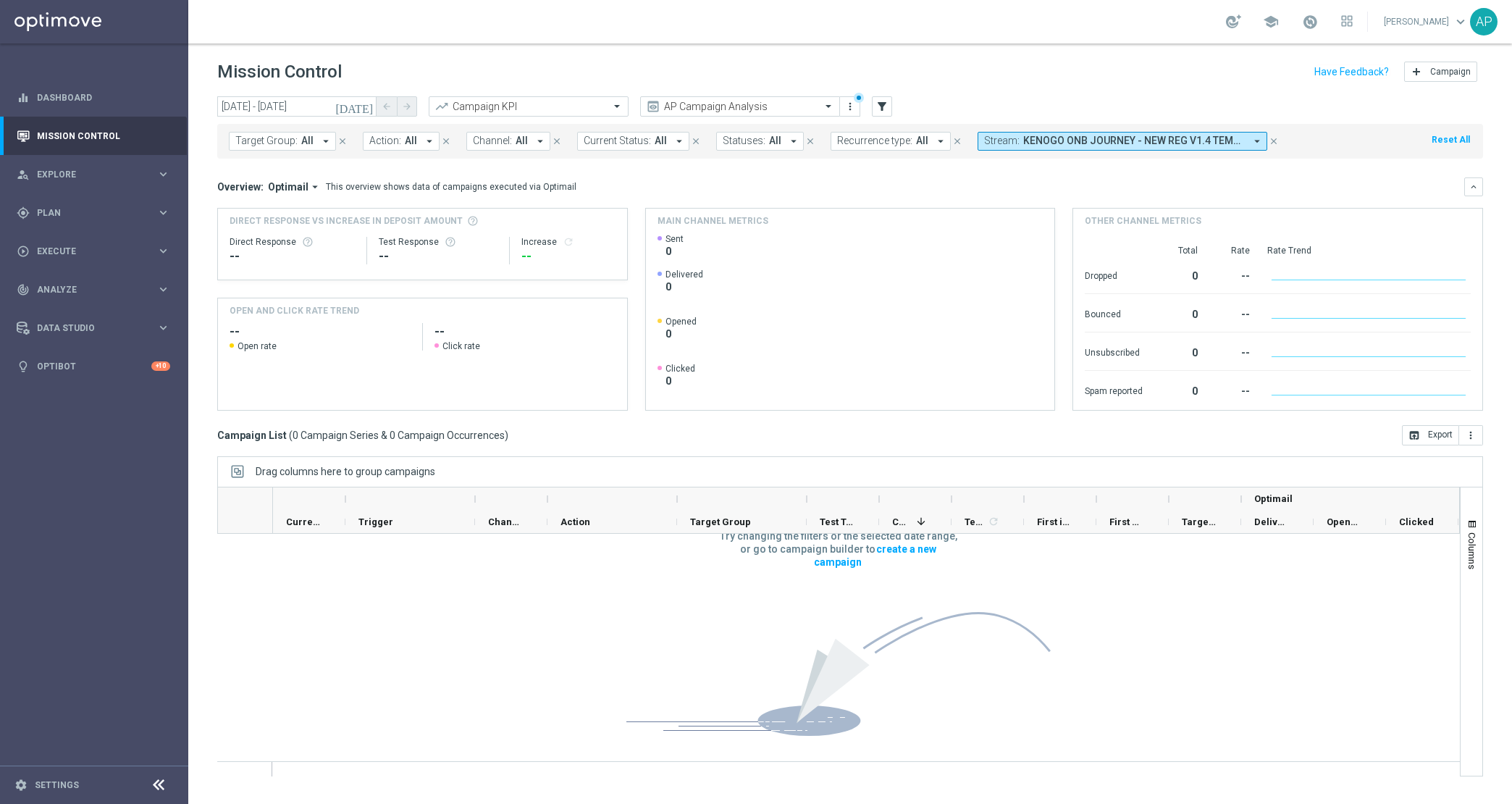
click at [1208, 135] on span "KENOGO ONB JOURNEY - NEW REG V1.4 TEMP - OPTIMAIL [ID 425]" at bounding box center [1134, 141] width 222 height 12
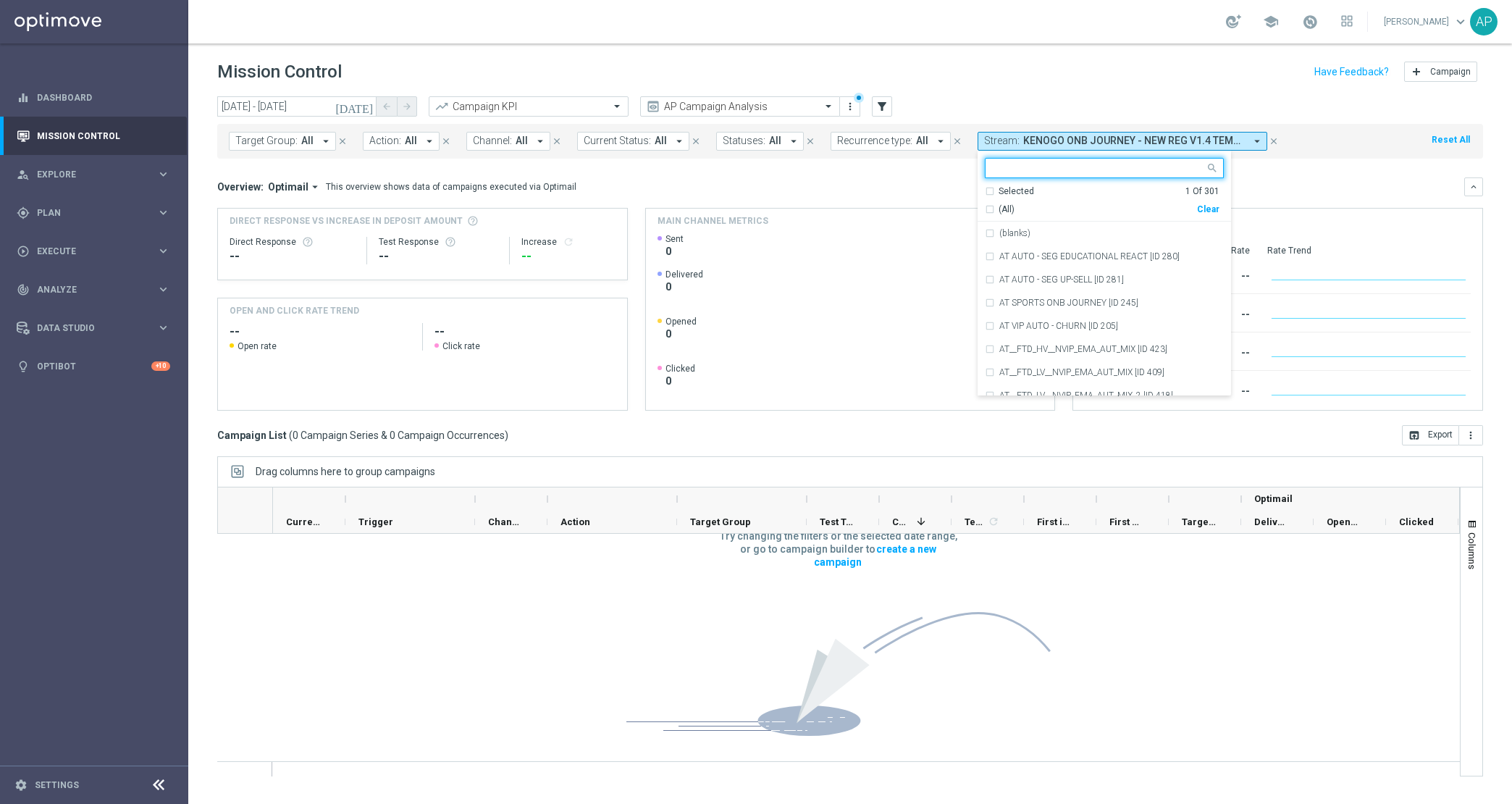
click at [1114, 164] on input "text" at bounding box center [1098, 168] width 213 height 12
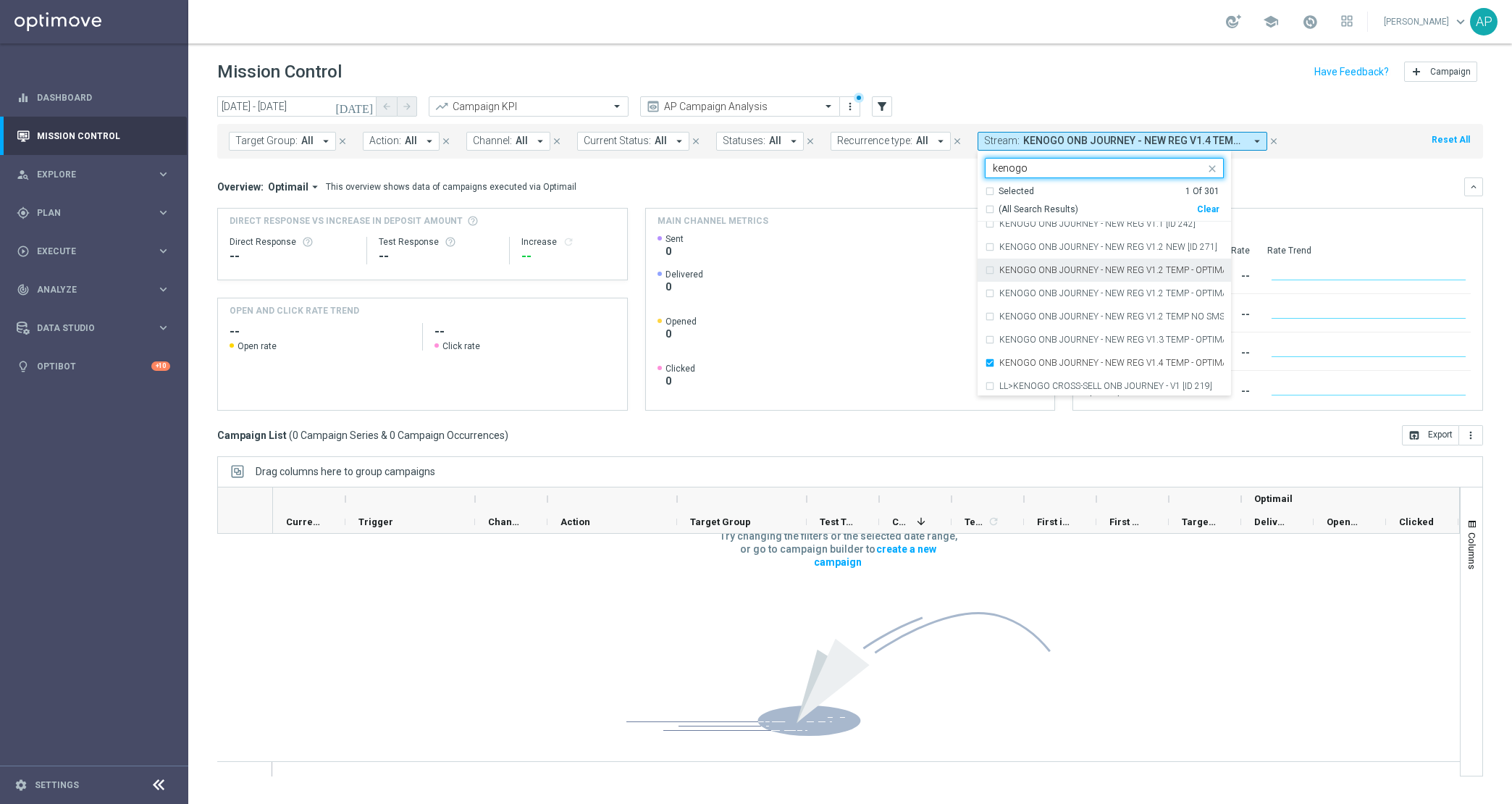
scroll to position [35, 0]
type input "kenogo"
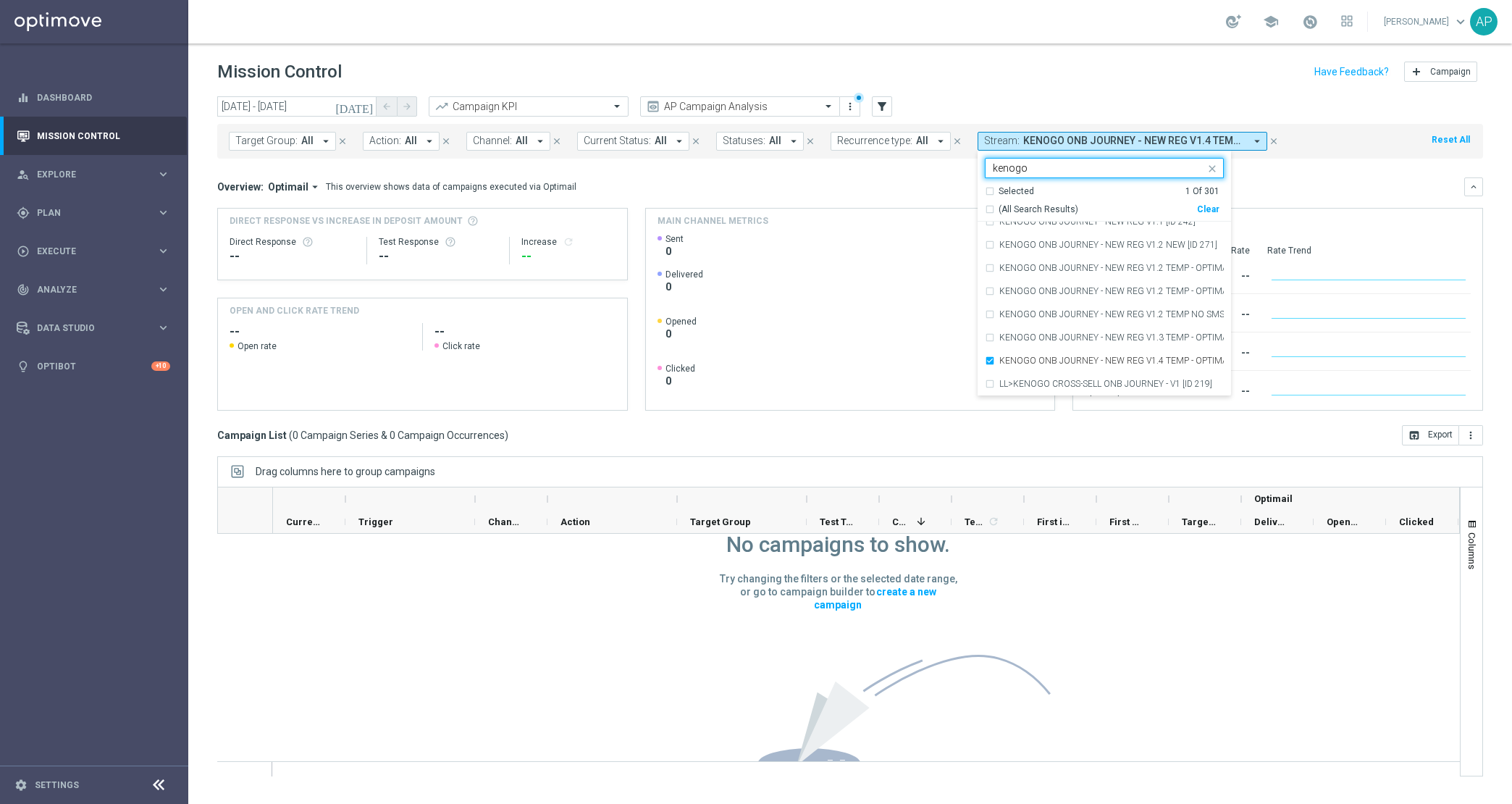
scroll to position [0, 0]
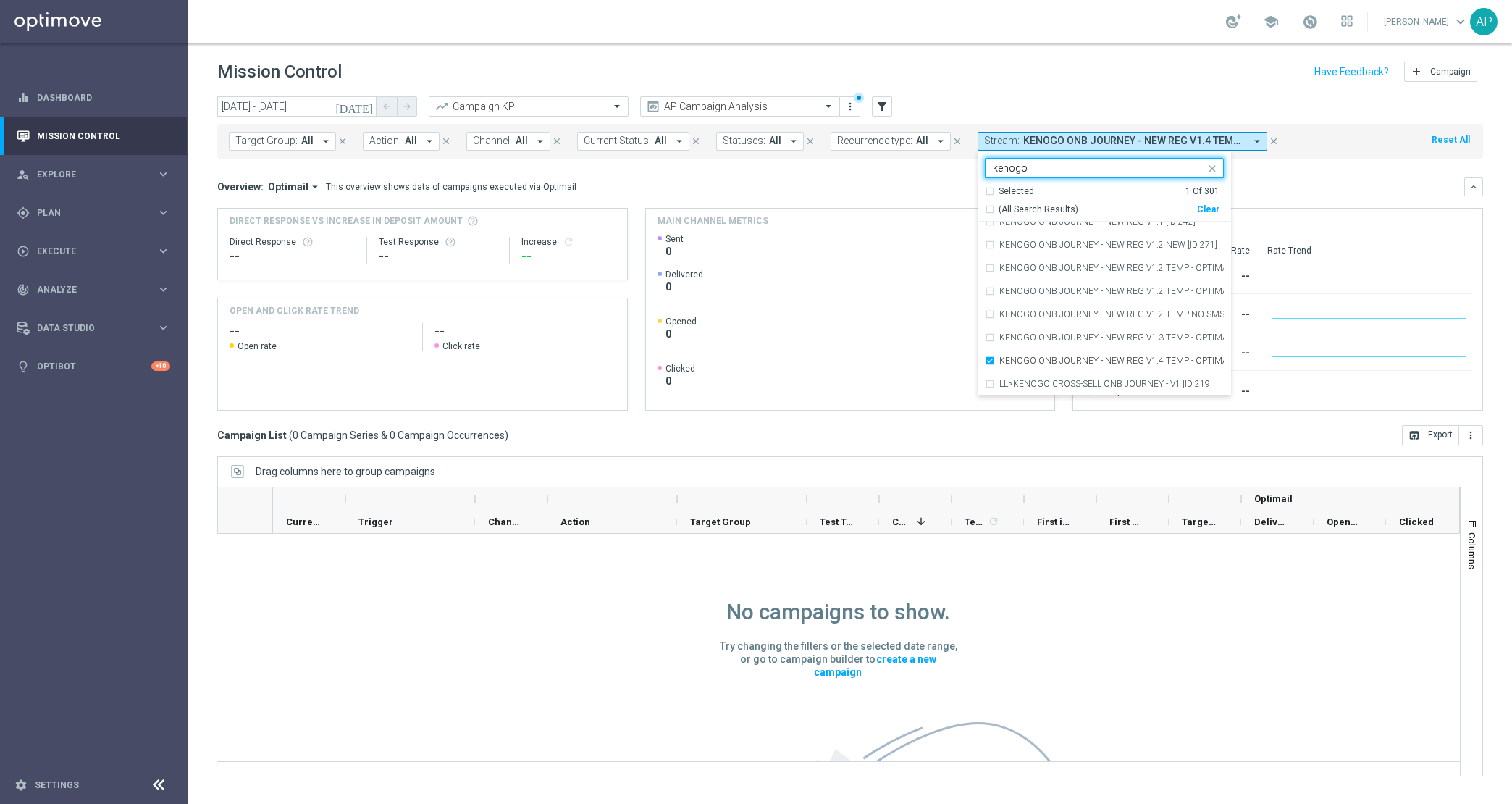
click at [720, 445] on div "Campaign List ( 0 Campaign Series & 0 Campaign Occurrences ) open_in_browser Ex…" at bounding box center [850, 435] width 1266 height 21
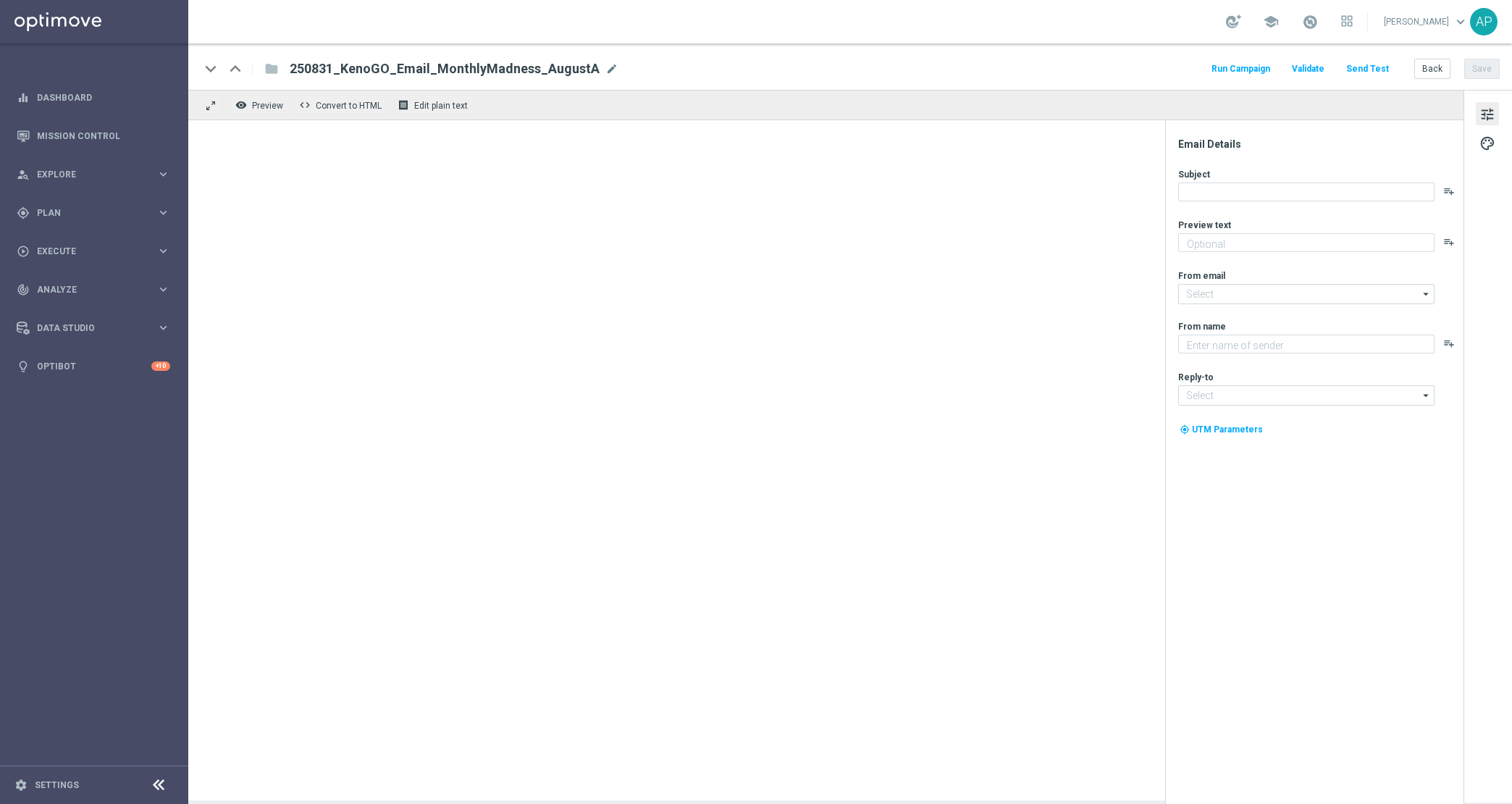
type textarea "Enter now - time's running out!"
type textarea "KenoGO"
type input "[EMAIL_ADDRESS][DOMAIN_NAME]"
type textarea "Enter now - time's running out!"
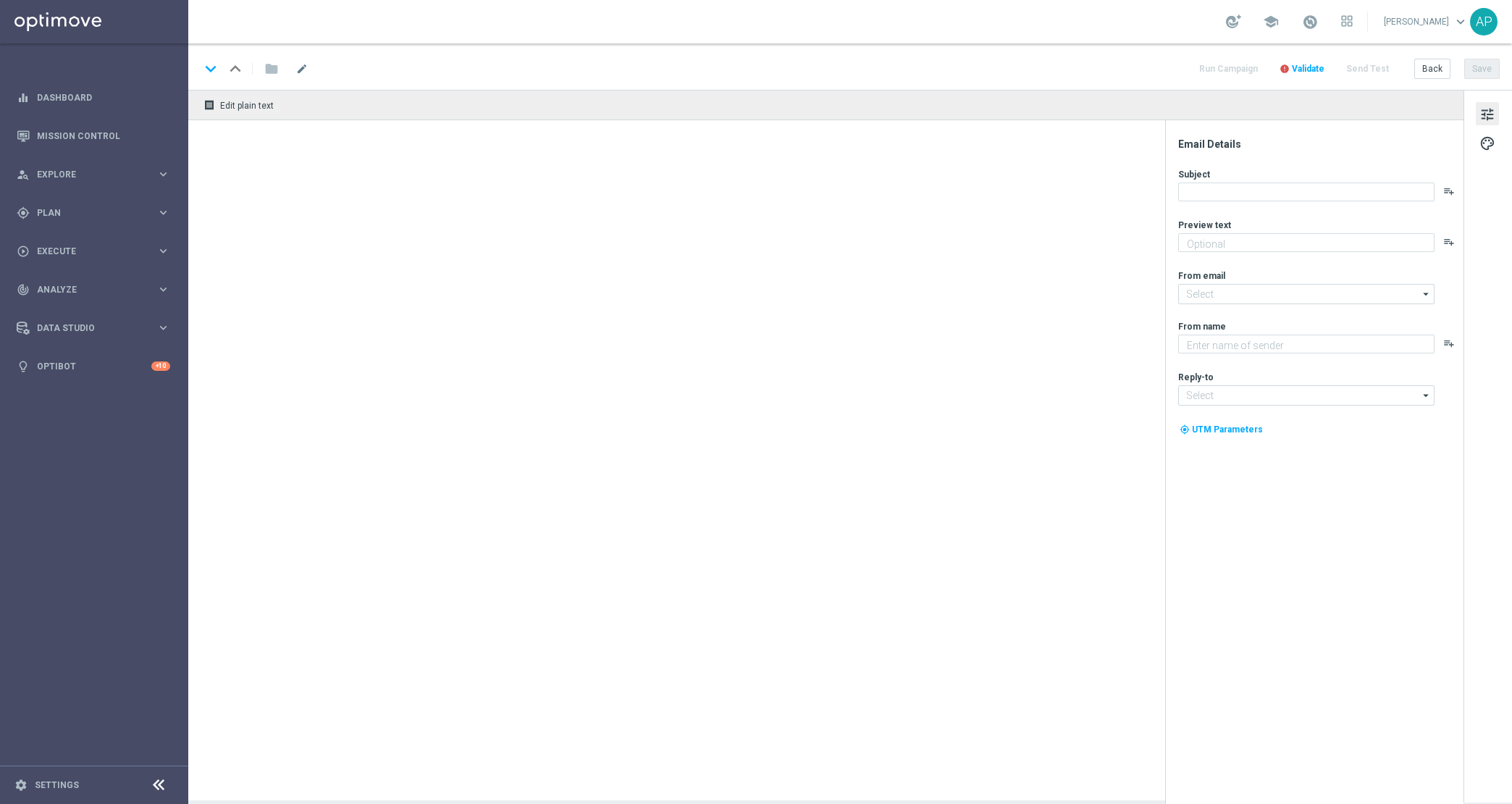
type input "[EMAIL_ADDRESS][DOMAIN_NAME]"
type textarea "KenoGO"
type input "[EMAIL_ADDRESS][DOMAIN_NAME]"
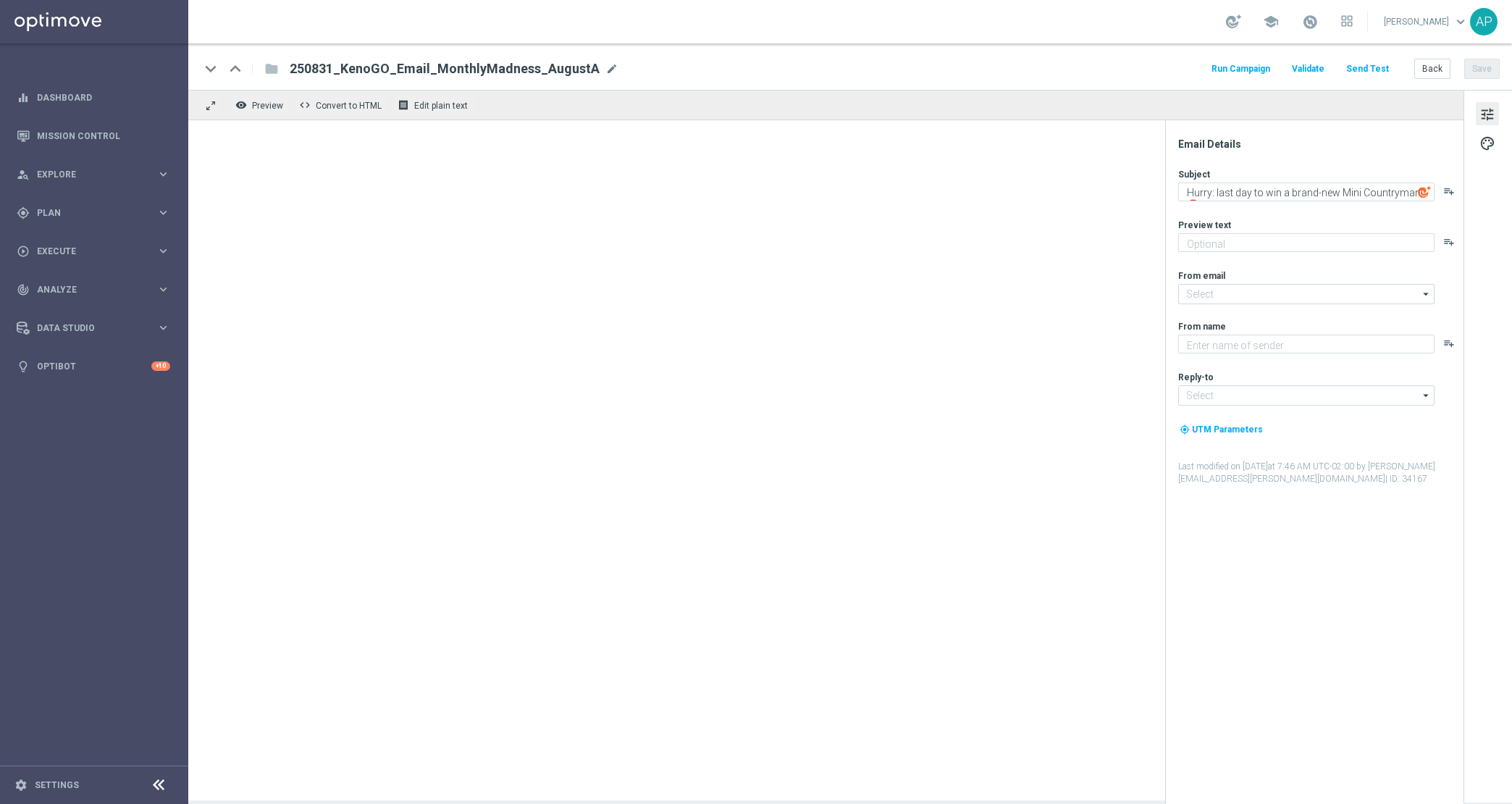
type textarea "Enter now - time's running out!"
type textarea "KenoGO"
type input "[EMAIL_ADDRESS][DOMAIN_NAME]"
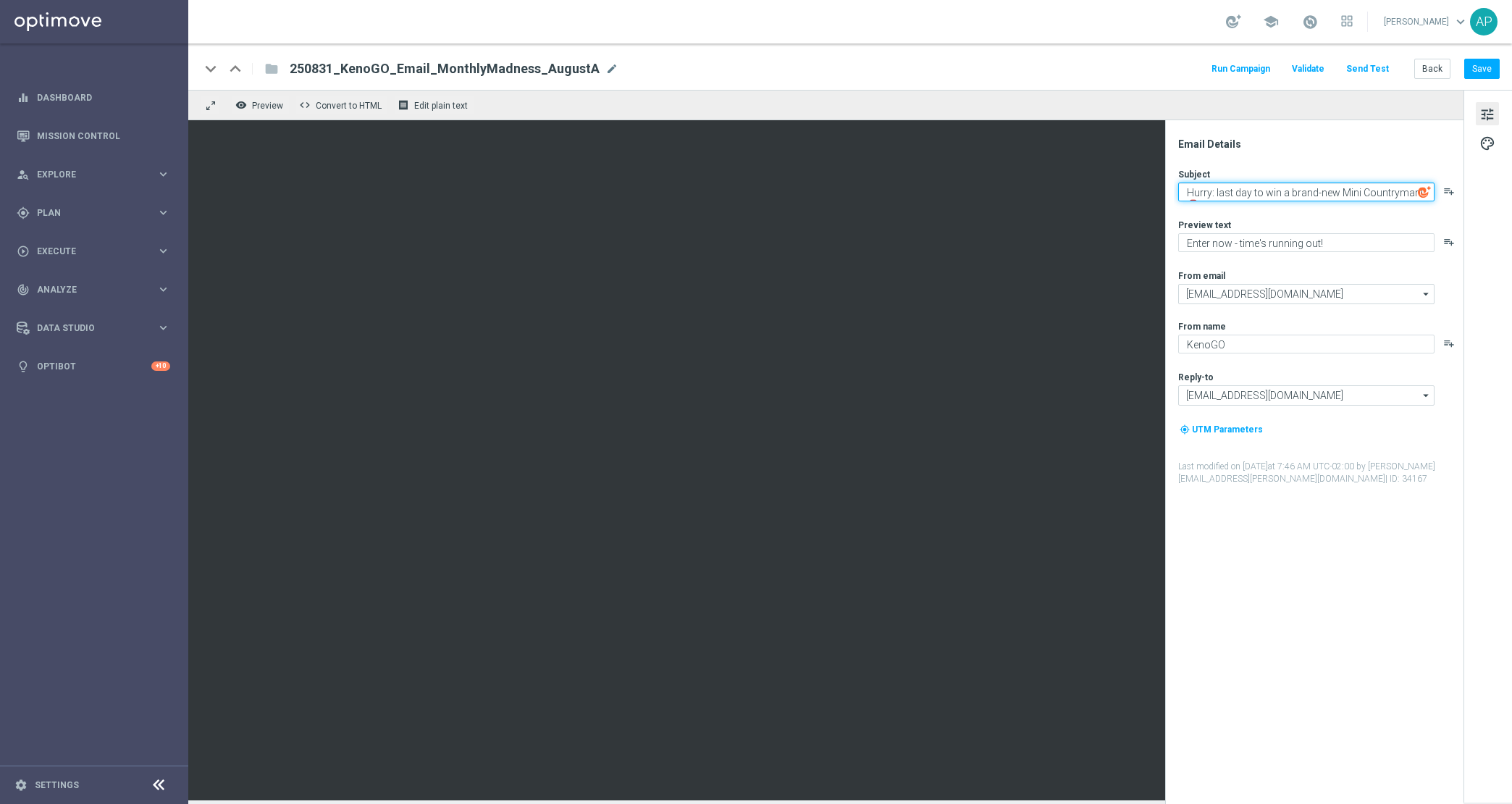
click at [1261, 196] on textarea "Hurry: last day to win a brand-new Mini Countryman! 🚨" at bounding box center [1306, 192] width 256 height 19
click at [577, 65] on span "250831_KenoGO_Email_MonthlyMadness_AugustA" at bounding box center [444, 69] width 310 height 17
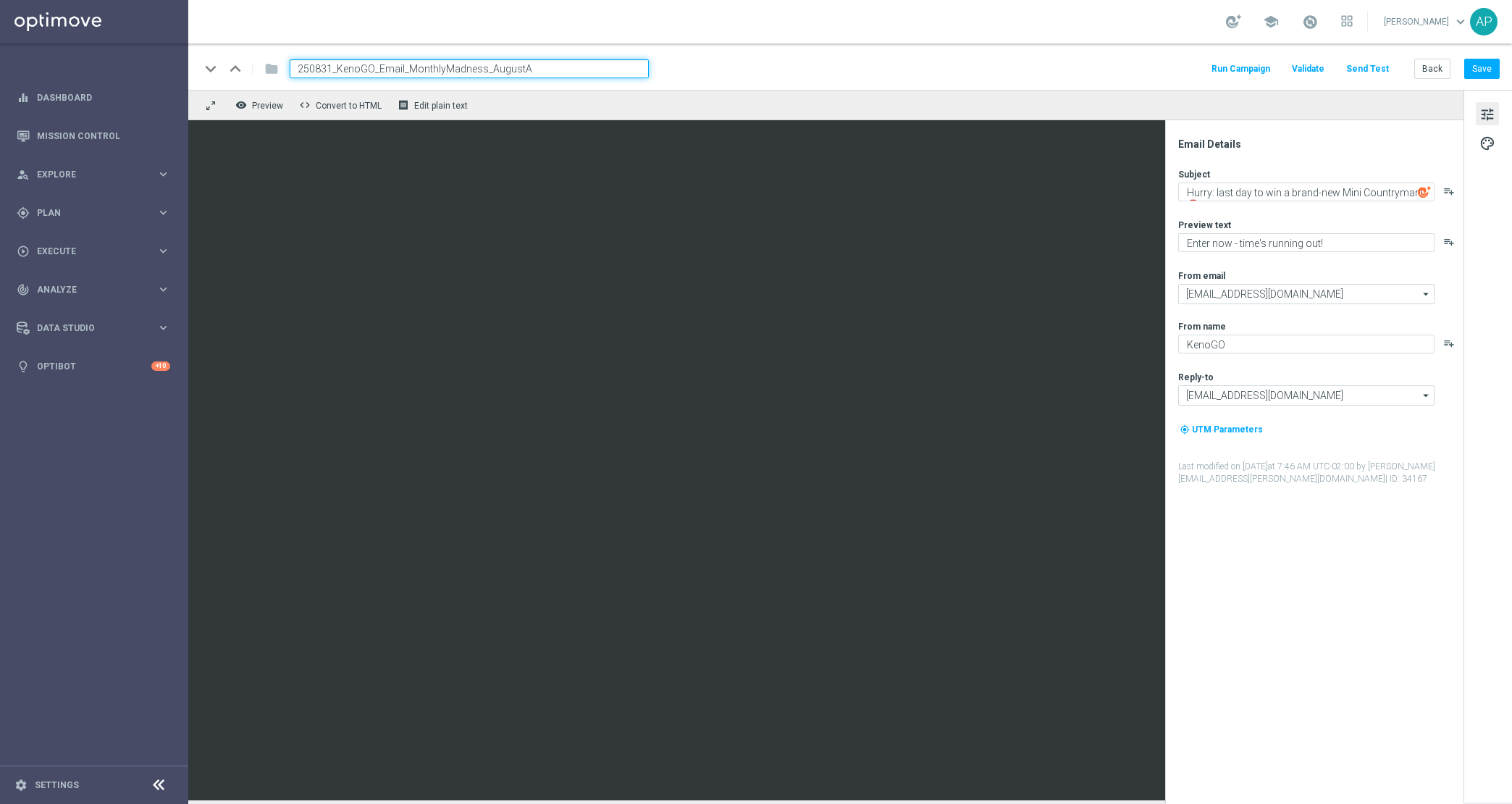
click at [577, 65] on input "250831_KenoGO_Email_MonthlyMadness_AugustA" at bounding box center [469, 69] width 359 height 19
click at [210, 70] on div "keyboard_arrow_down" at bounding box center [211, 69] width 22 height 22
click at [213, 72] on div "keyboard_arrow_down" at bounding box center [211, 69] width 22 height 22
click at [270, 65] on div "folder" at bounding box center [263, 69] width 29 height 23
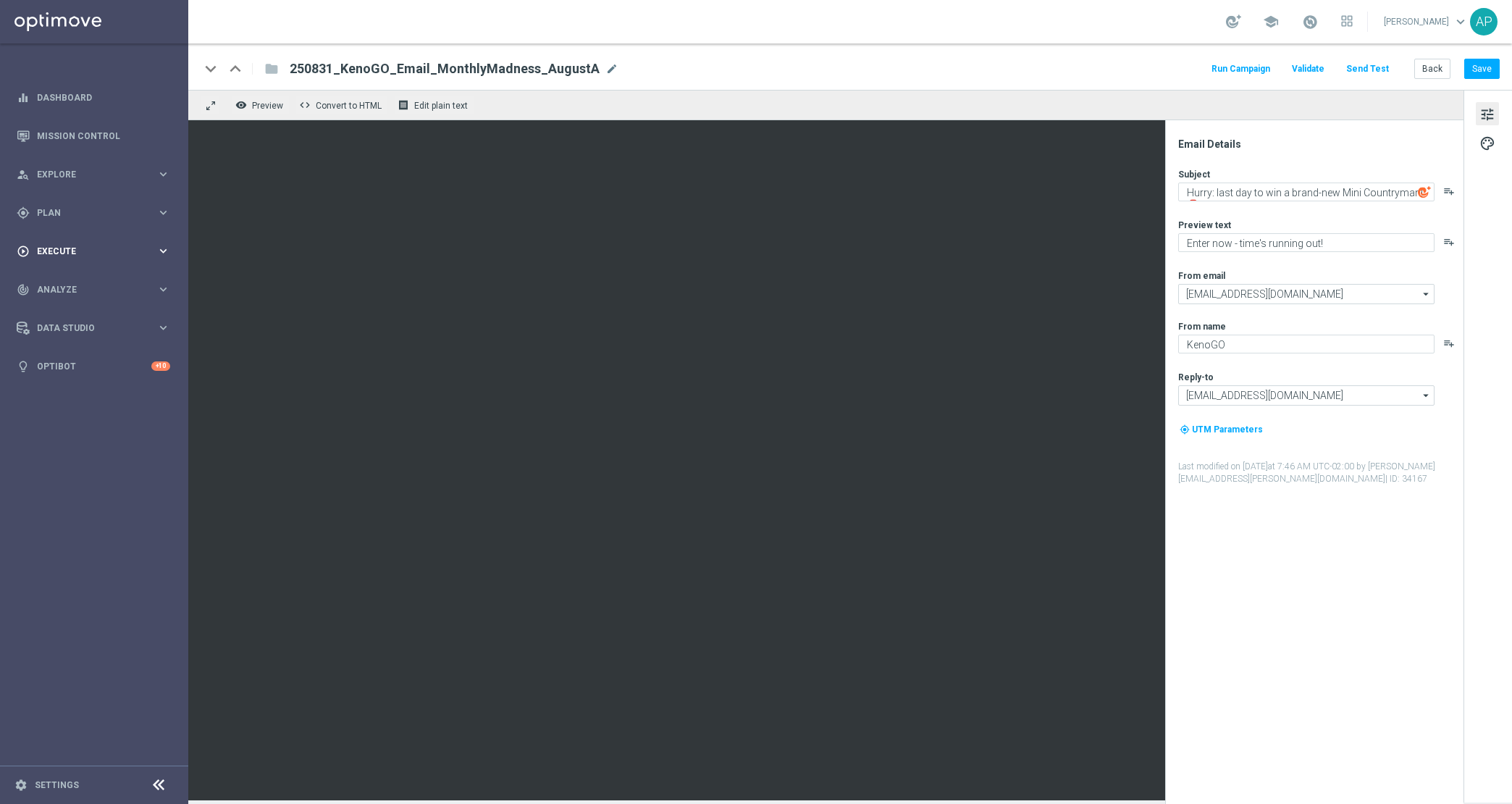
click at [85, 253] on span "Execute" at bounding box center [97, 251] width 119 height 9
click at [89, 210] on span "Plan" at bounding box center [97, 213] width 119 height 9
click at [70, 288] on span "Templates" at bounding box center [89, 286] width 103 height 9
click at [73, 303] on link "Optimail" at bounding box center [98, 308] width 106 height 12
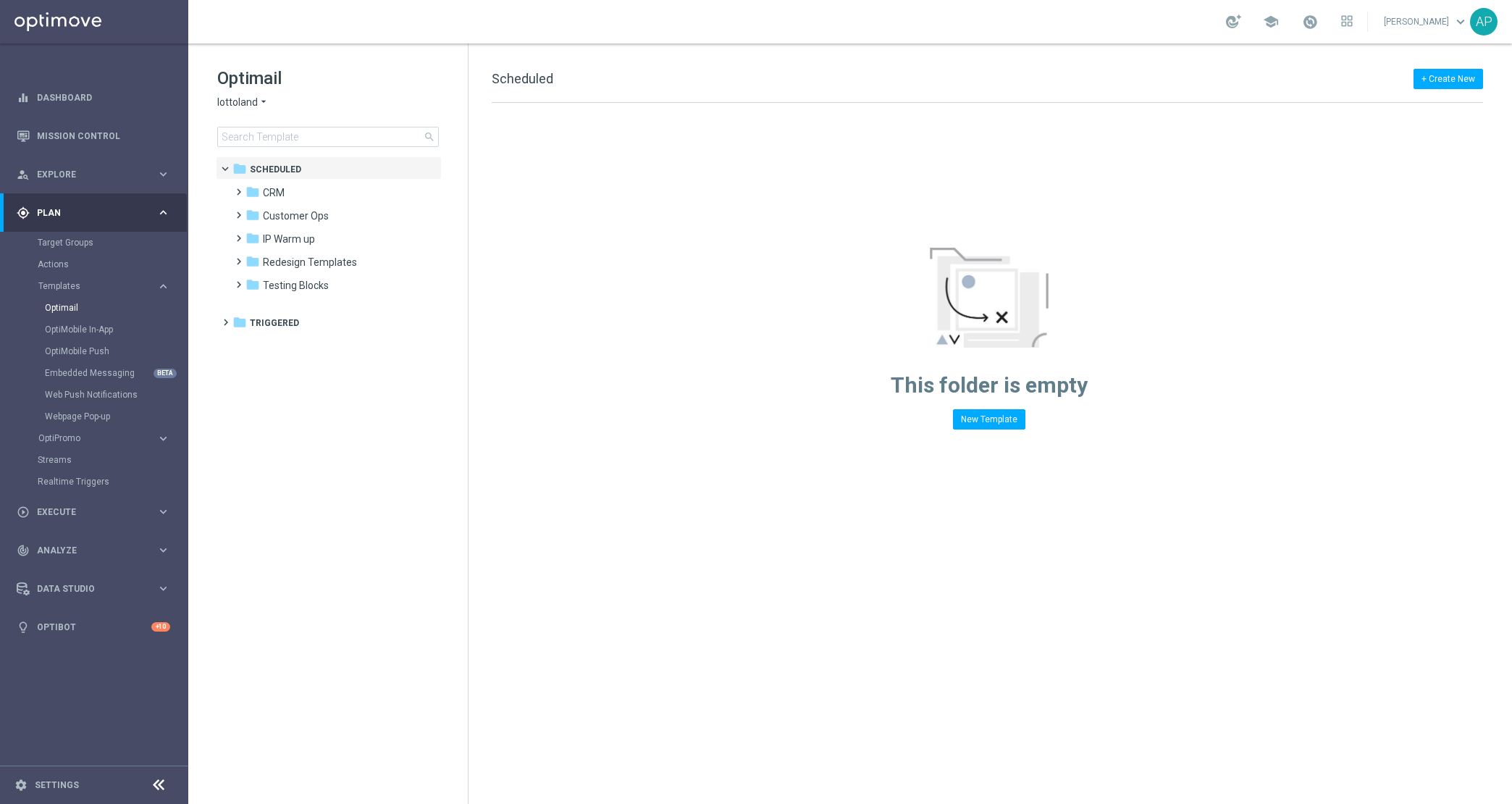
click at [262, 103] on icon "arrow_drop_down" at bounding box center [264, 103] width 12 height 14
click at [0, 0] on span "KenoGO" at bounding box center [0, 0] width 0 height 0
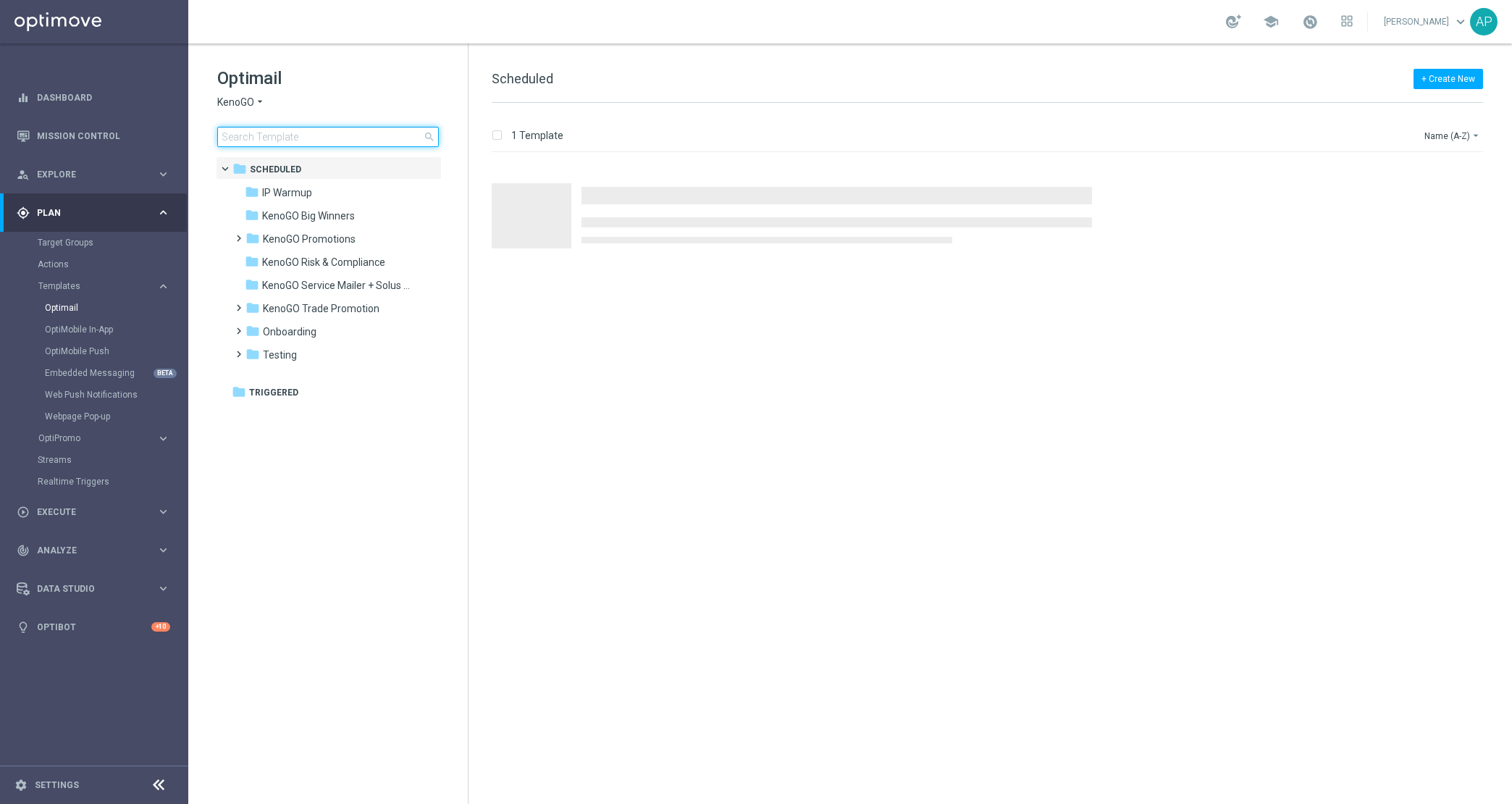
click at [275, 136] on input at bounding box center [328, 136] width 222 height 21
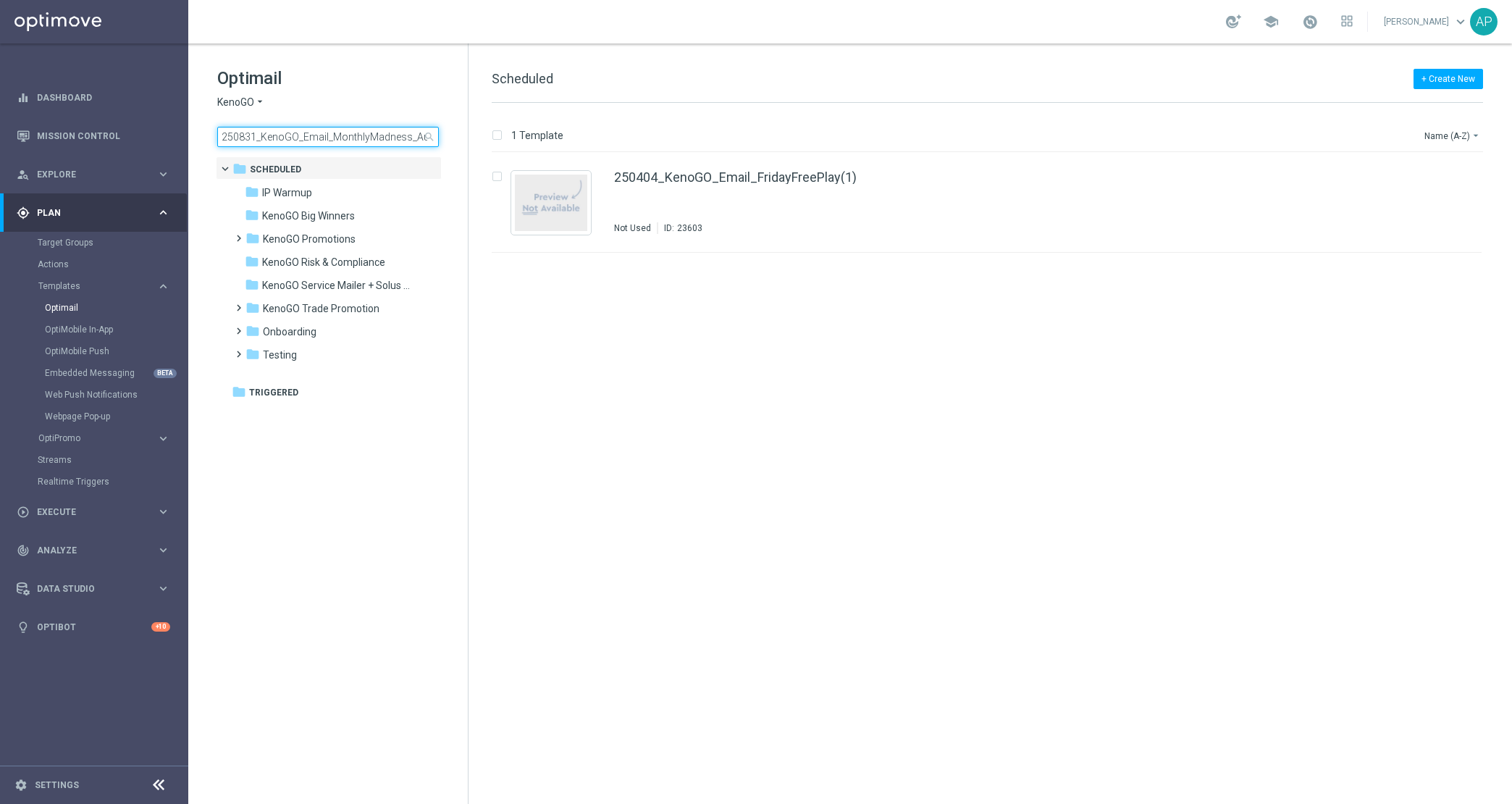
scroll to position [0, 21]
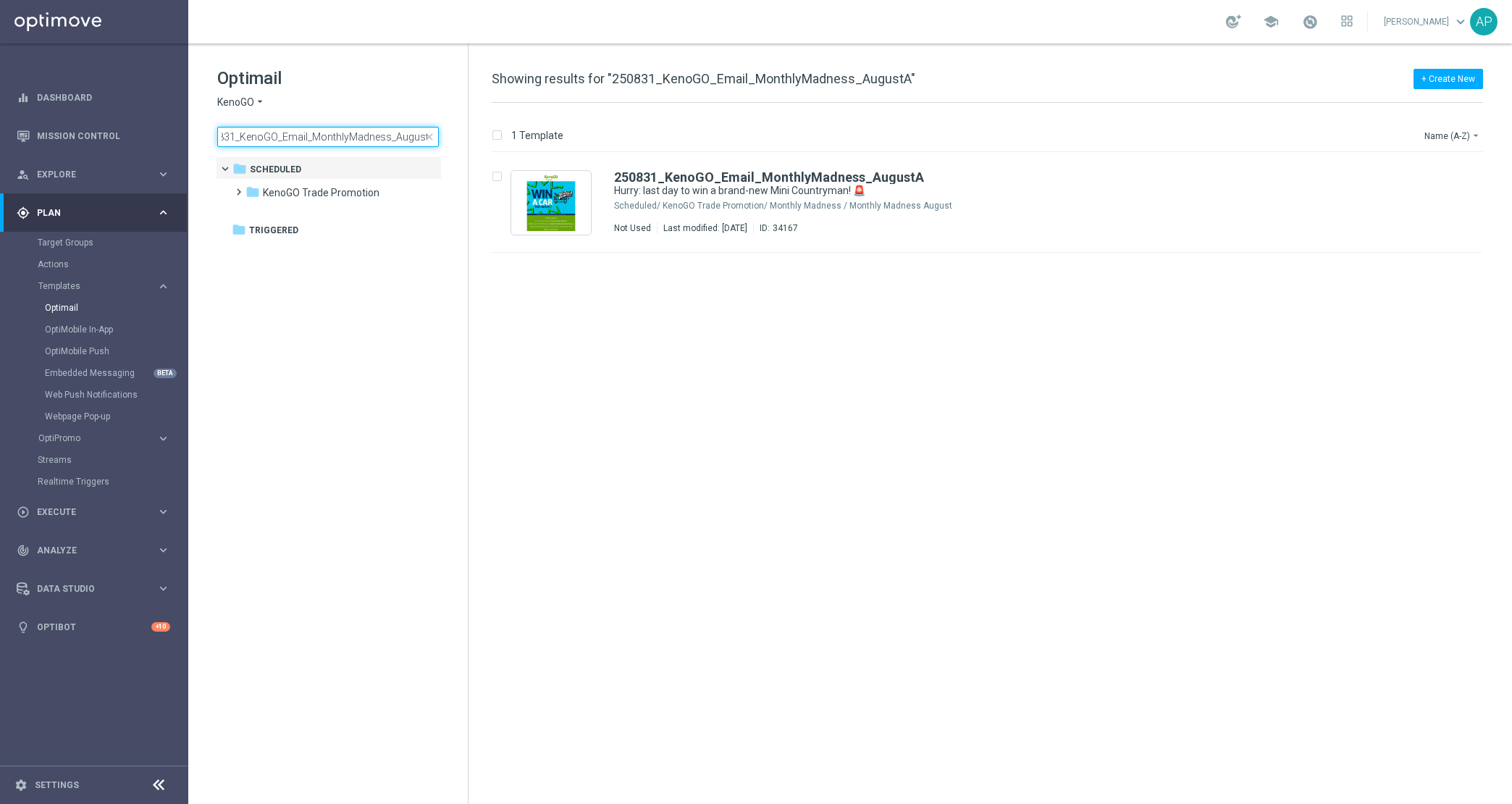
drag, startPoint x: 420, startPoint y: 136, endPoint x: 503, endPoint y: 131, distance: 83.2
click at [503, 131] on div "Optimail KenoGO arrow_drop_down × KenoGO 250831_KenoGO_Email_MonthlyMadness_Aug…" at bounding box center [850, 424] width 1323 height 760
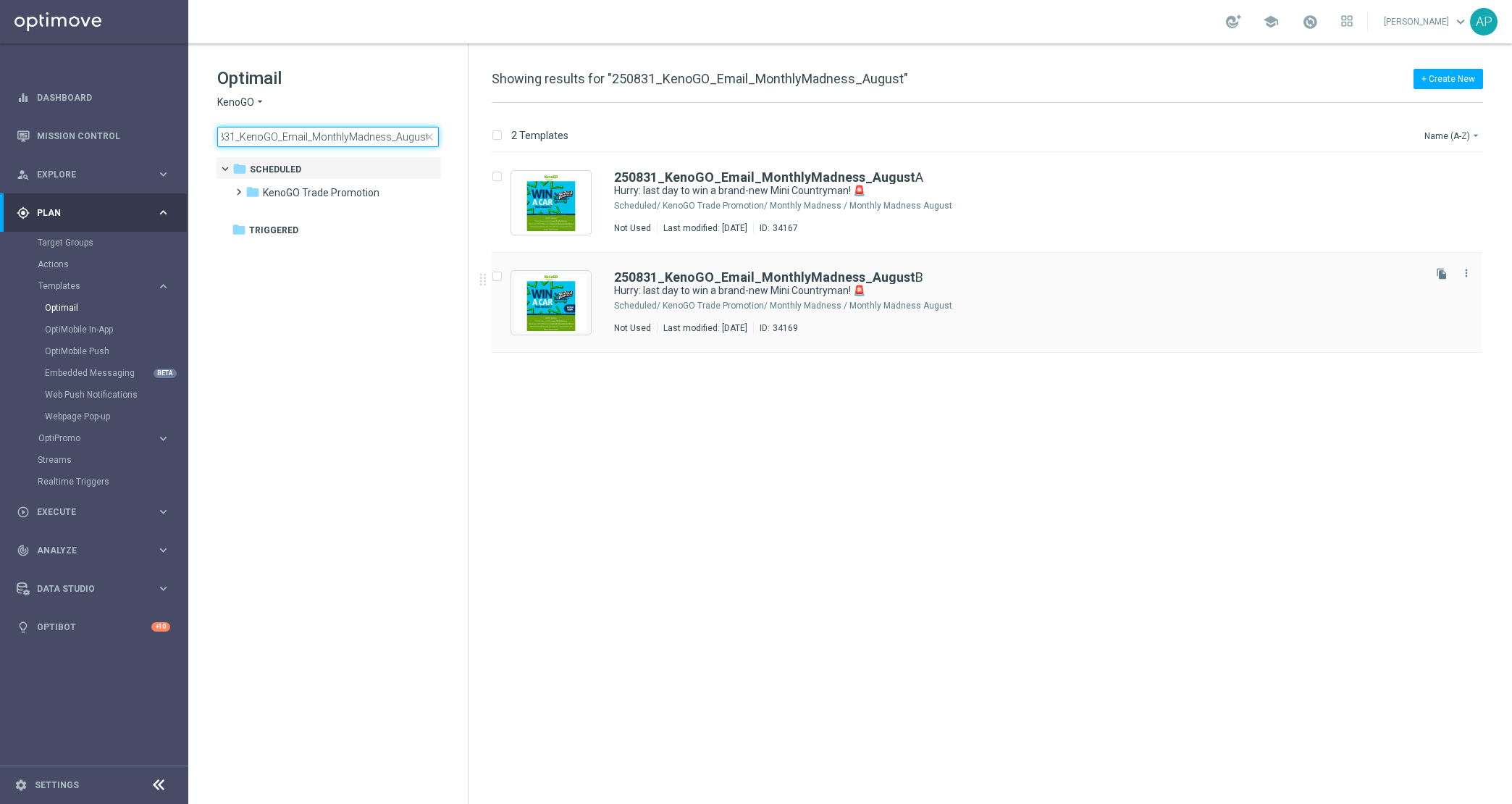
type input "250831_KenoGO_Email_MonthlyMadness_August"
click at [728, 270] on b "250831_KenoGO_Email_MonthlyMadness_August" at bounding box center [764, 277] width 301 height 15
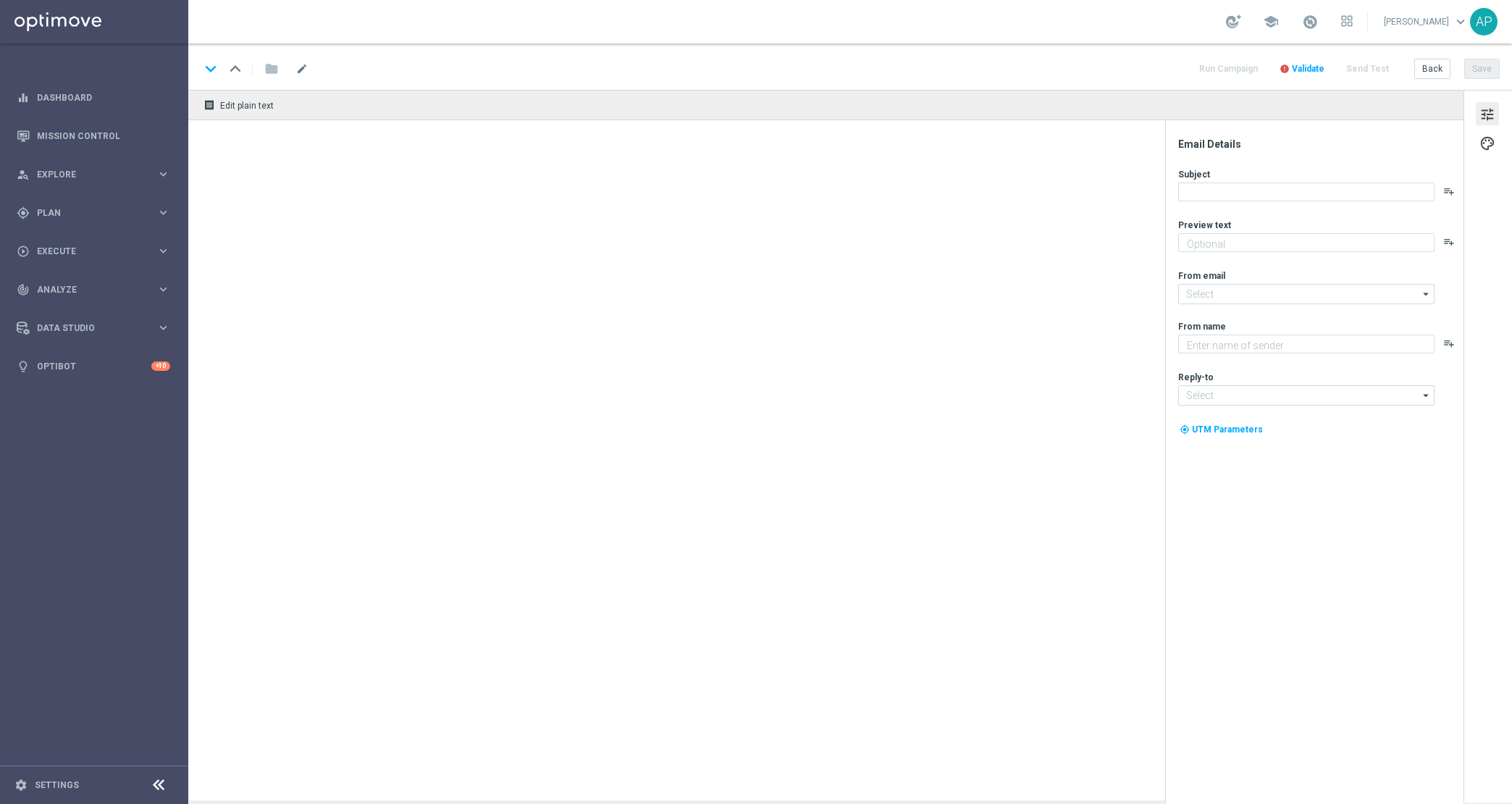
type textarea "Enter now - time's running out!"
type input "[EMAIL_ADDRESS][DOMAIN_NAME]"
type textarea "KenoGO"
type input "[EMAIL_ADDRESS][DOMAIN_NAME]"
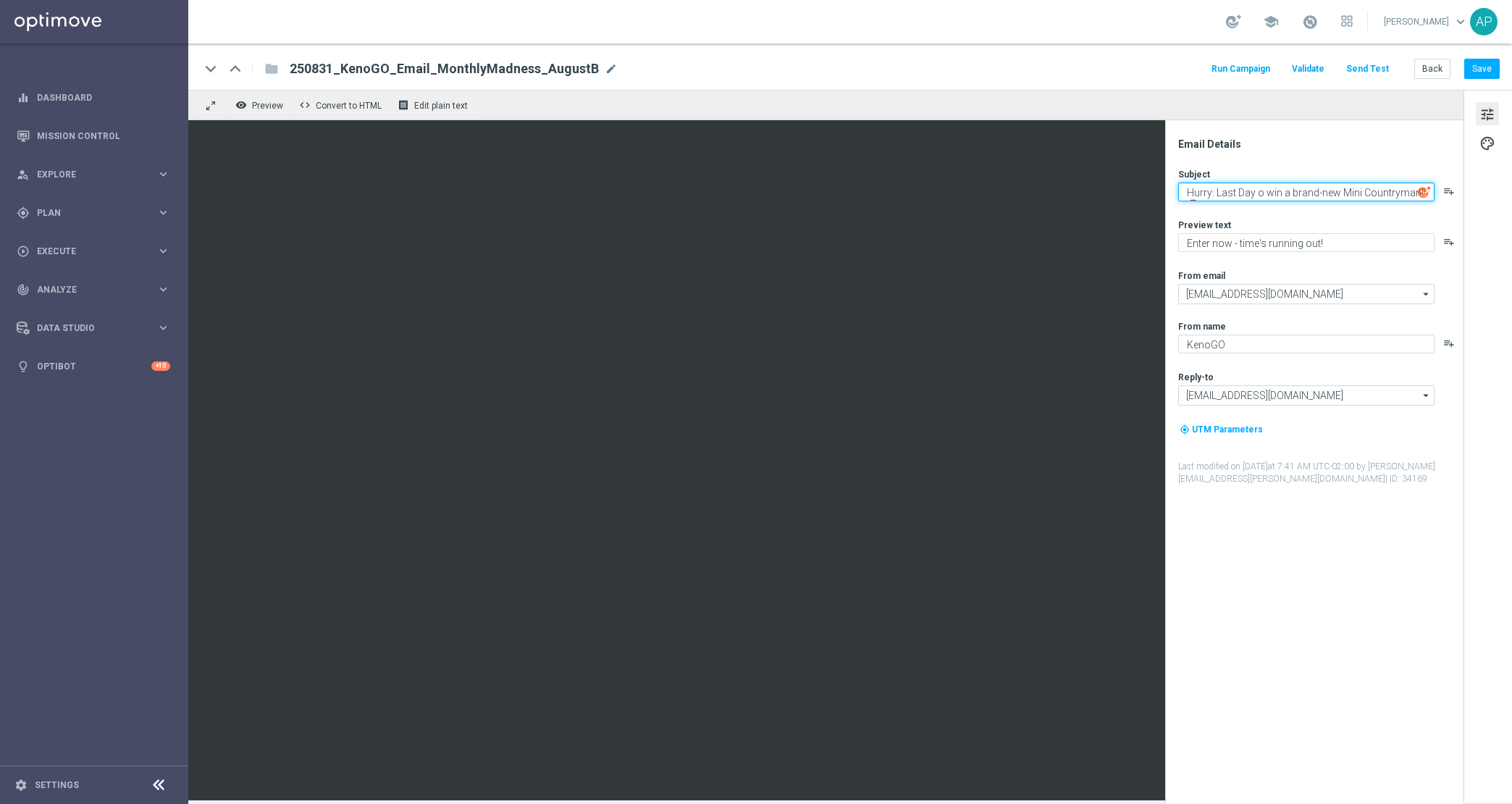
click at [1276, 187] on textarea "Hurry: Last Day o win a brand-new Mini Countryman! 🚨" at bounding box center [1306, 192] width 256 height 19
click at [1276, 188] on textarea "Hurry: Last Day o win a brand-new Mini Countryman! 🚨" at bounding box center [1306, 192] width 256 height 19
paste textarea "last day t"
type textarea "Hurry: last day to win a brand-new Mini Countryman! 🚨"
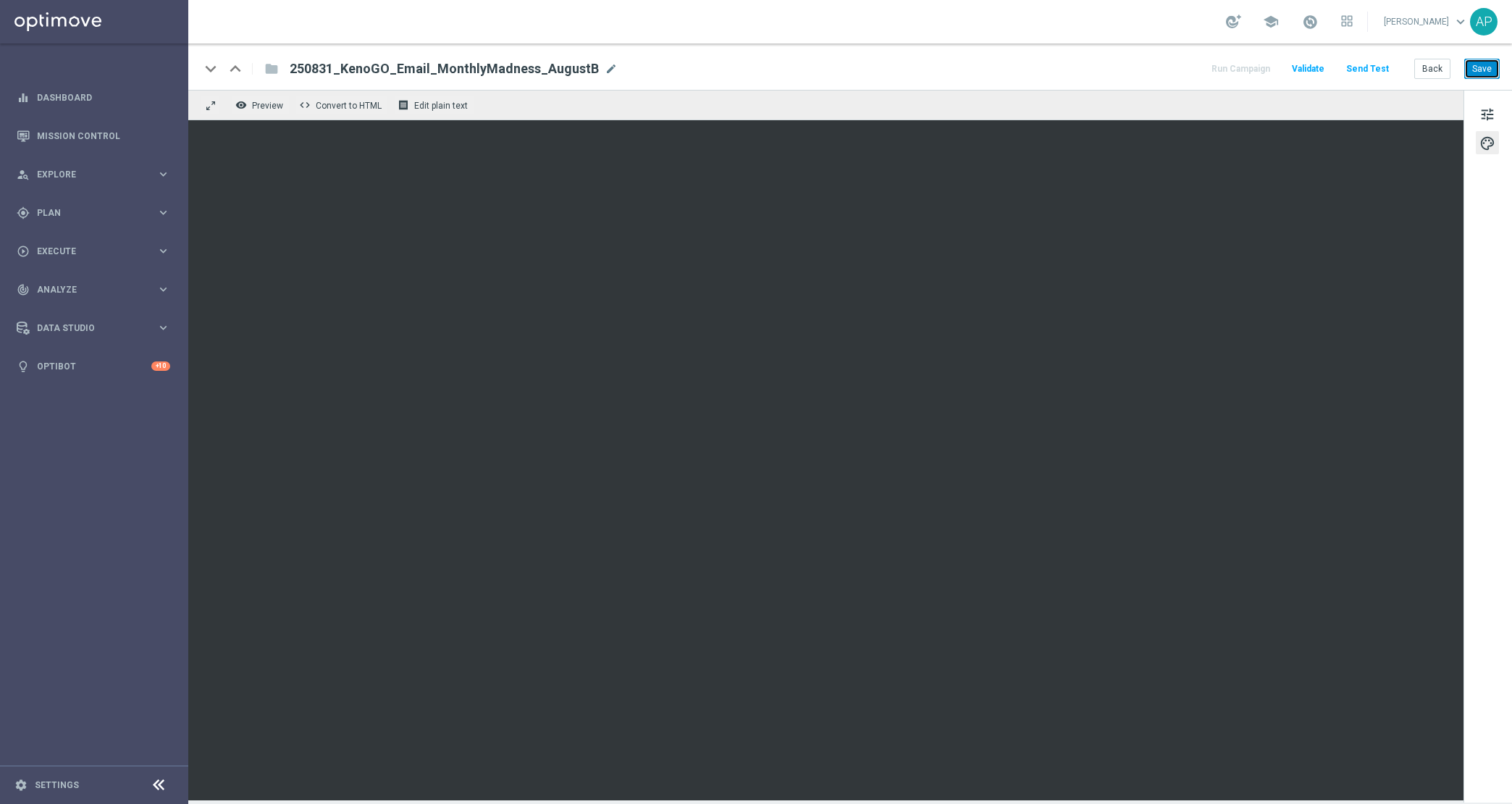
click at [1491, 67] on button "Save" at bounding box center [1481, 69] width 36 height 21
click at [213, 67] on div "keyboard_arrow_down" at bounding box center [211, 69] width 22 height 22
click at [241, 67] on div "keyboard_arrow_up" at bounding box center [235, 69] width 22 height 22
